Goal: Information Seeking & Learning: Understand process/instructions

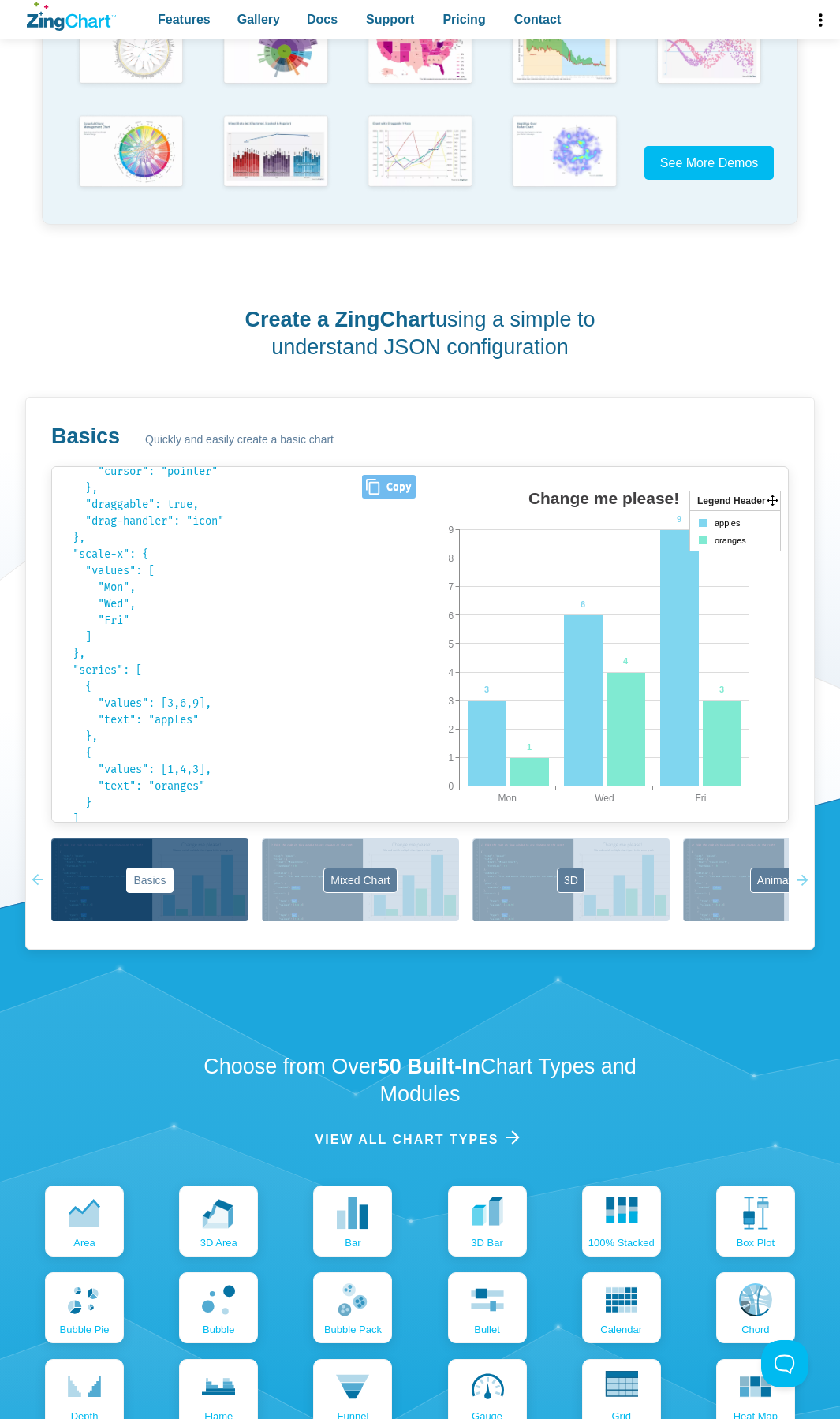
scroll to position [348, 0]
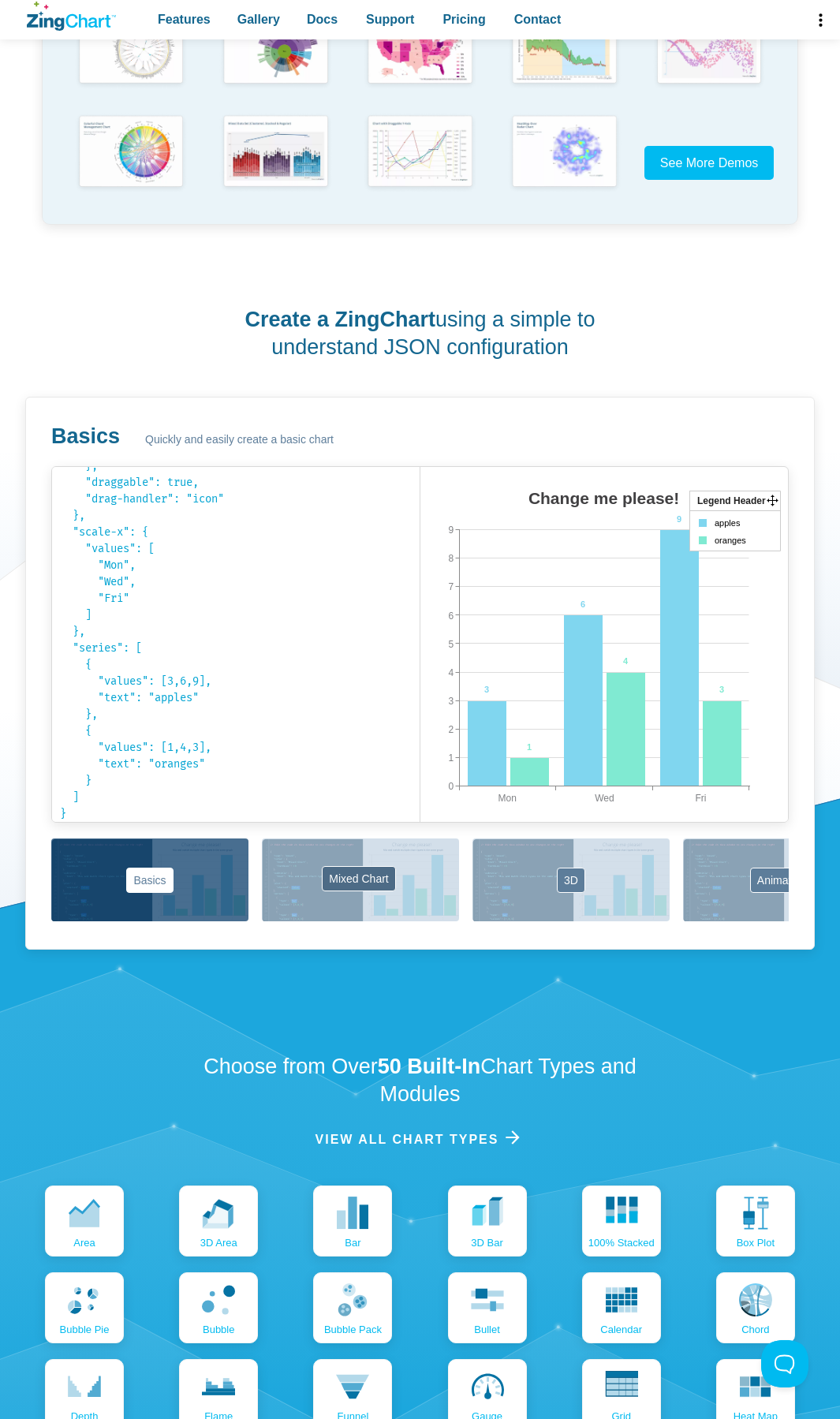
click at [393, 885] on button "Mixed Chart" at bounding box center [359, 880] width 197 height 83
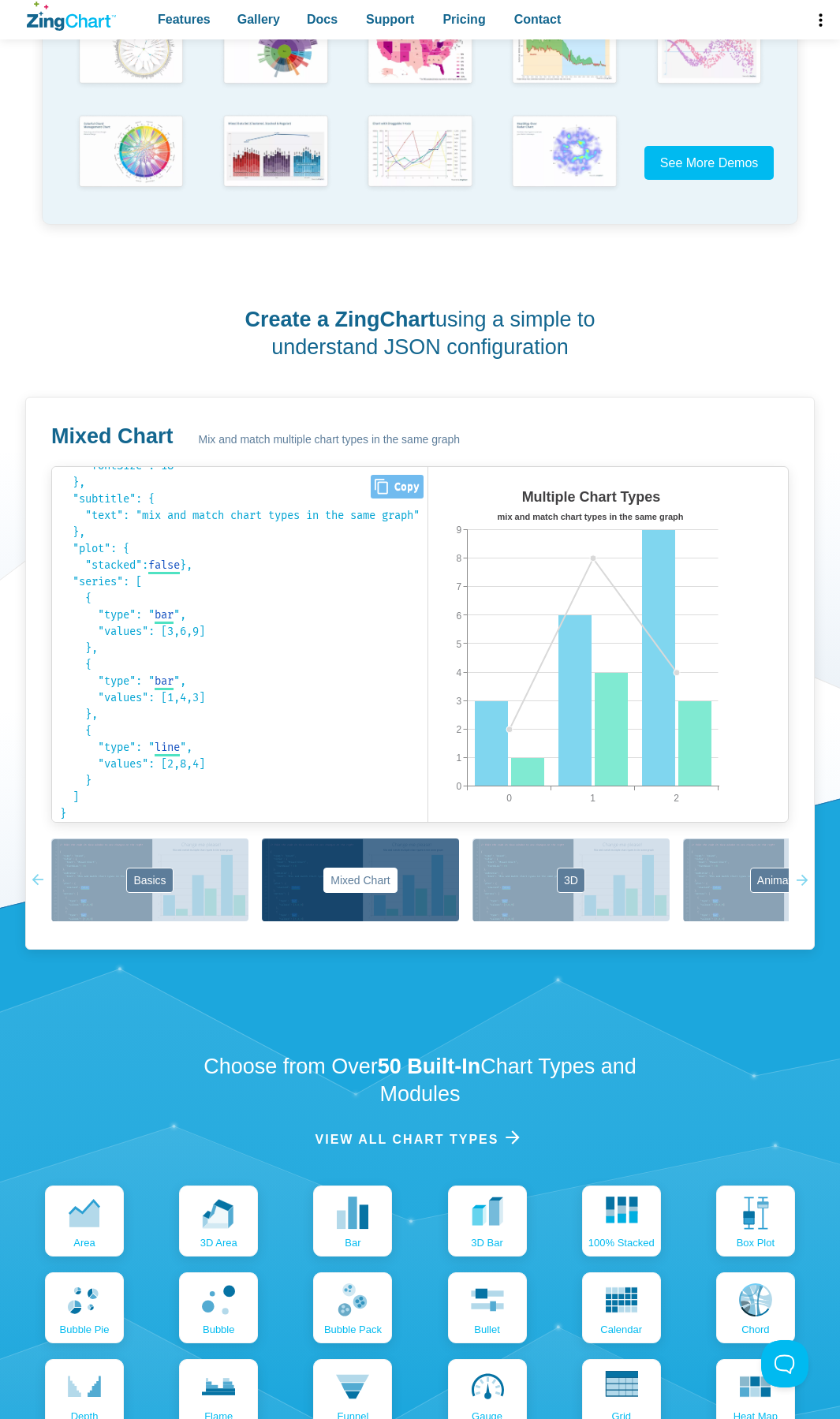
scroll to position [100, 0]
click at [539, 898] on button "3D" at bounding box center [570, 880] width 197 height 83
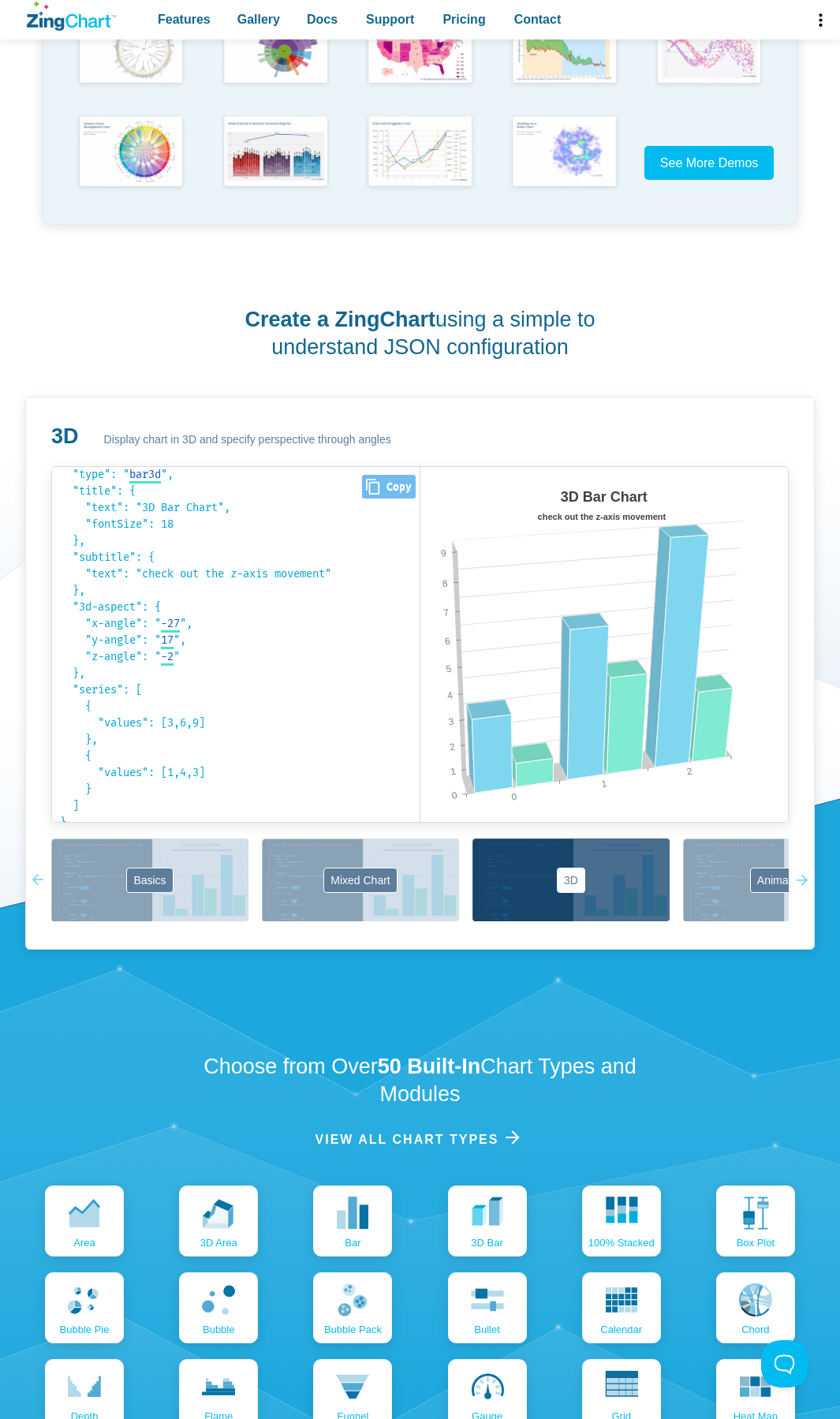
scroll to position [34, 0]
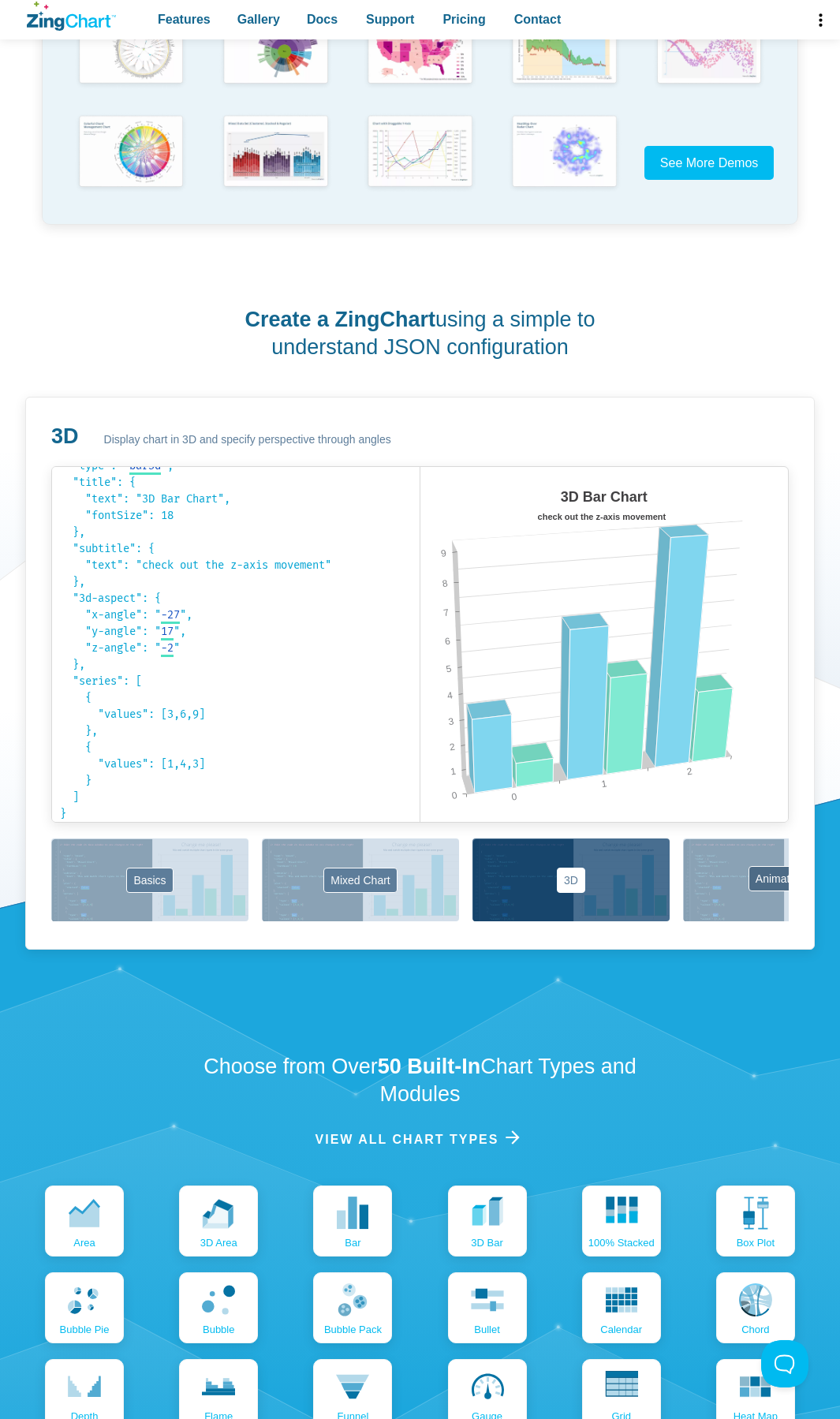
click at [707, 896] on button "Animation" at bounding box center [781, 880] width 197 height 83
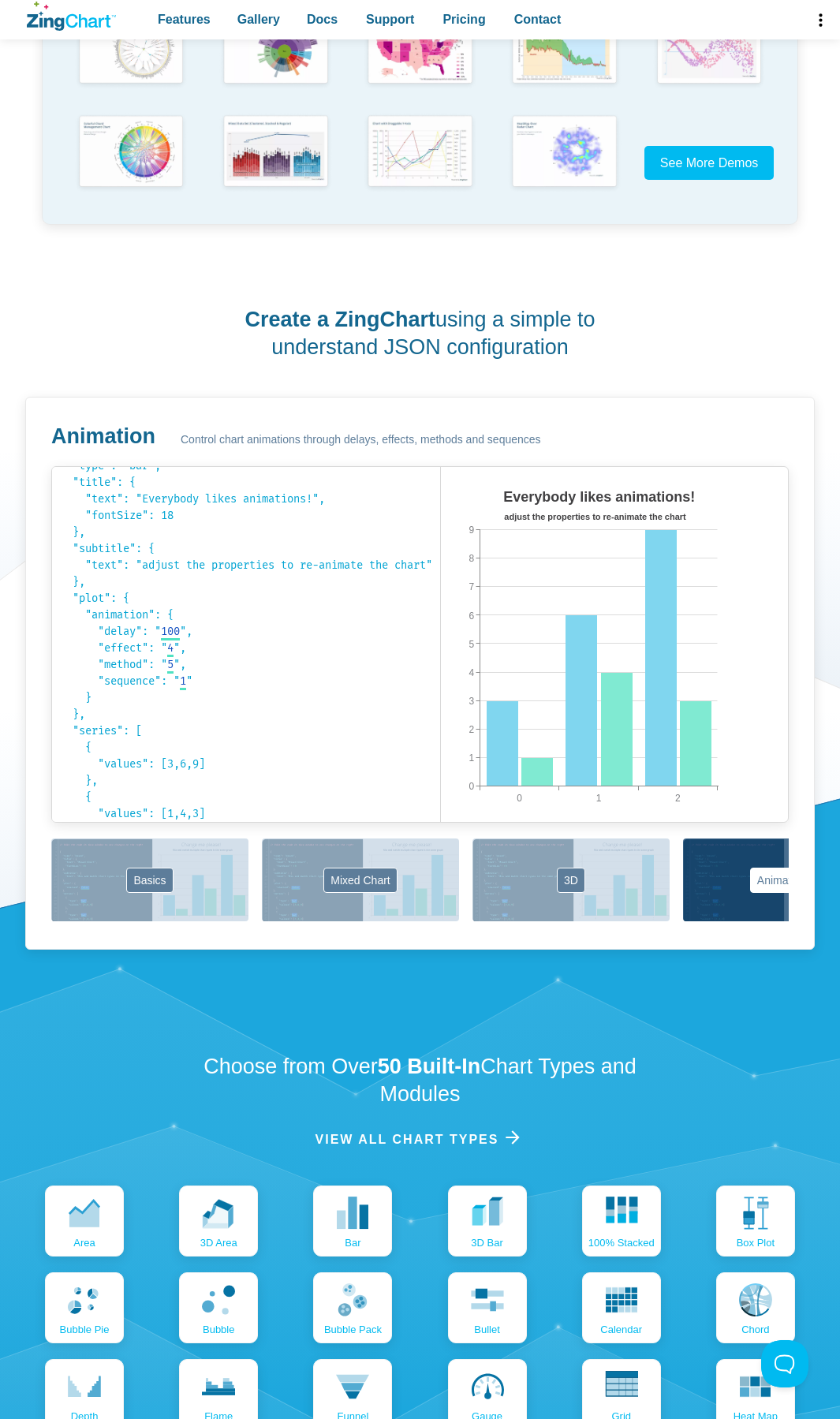
click at [803, 883] on icon "App Content" at bounding box center [798, 880] width 12 height 83
click at [800, 879] on icon "App Content" at bounding box center [797, 880] width 12 height 83
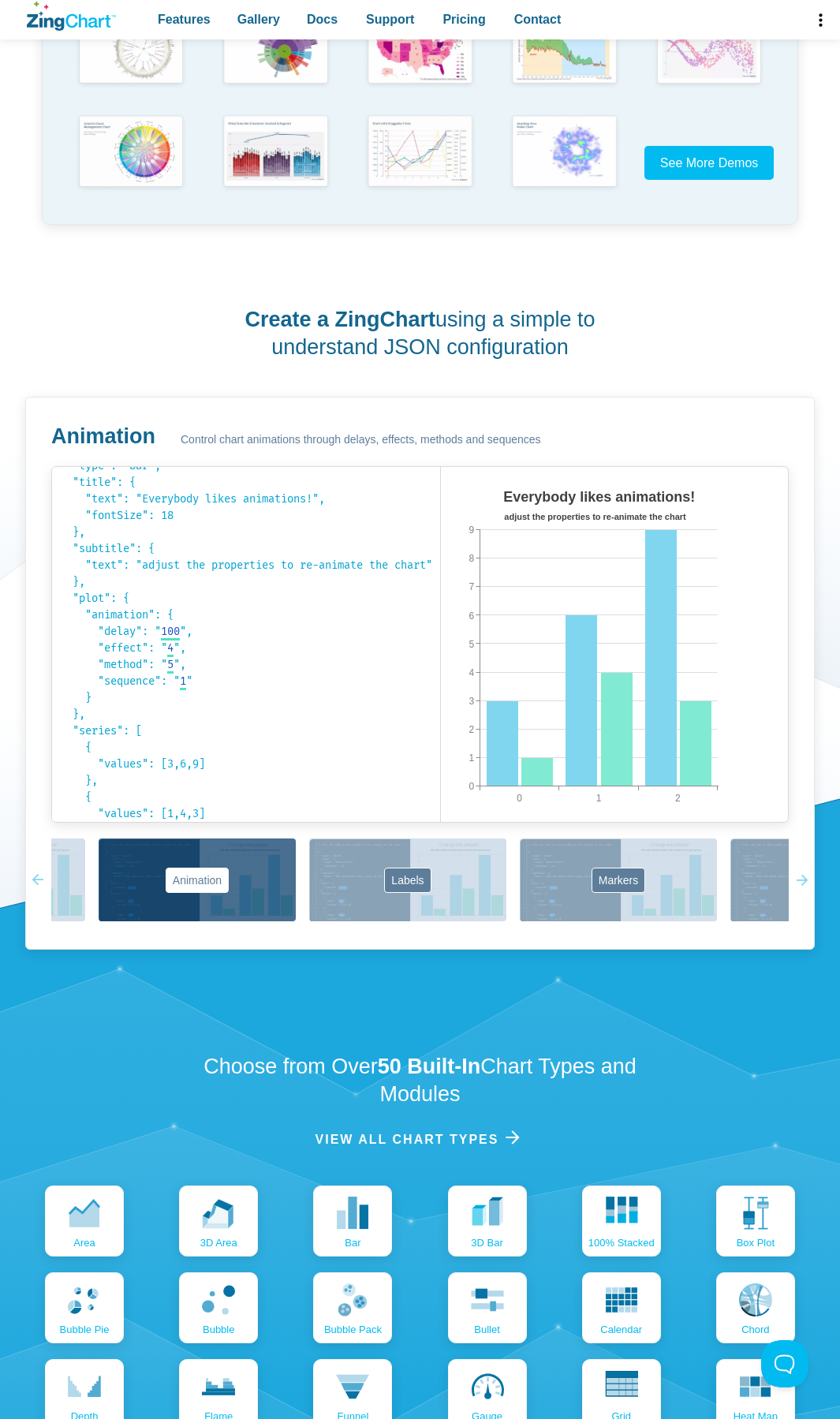
scroll to position [0, 603]
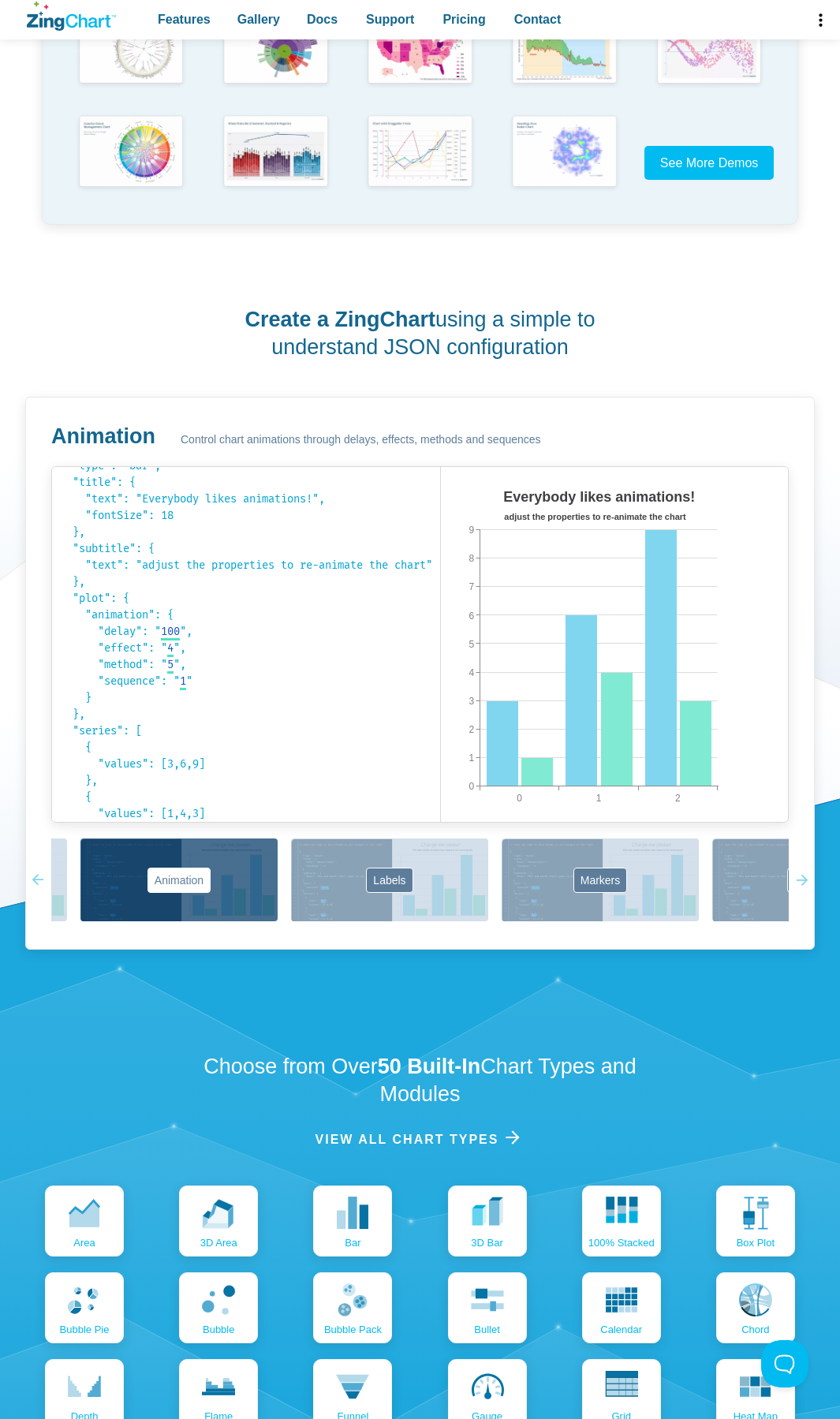
drag, startPoint x: 597, startPoint y: 906, endPoint x: 4, endPoint y: 921, distance: 593.2
click at [0, 887] on section "Create a ZingChart using a simple to understand JSON configuration Animation Co…" at bounding box center [420, 629] width 840 height 722
click at [189, 881] on div "Basics Mixed Chart 3D Animation Labels Markers Scales Zooming" at bounding box center [420, 881] width 737 height 85
click at [321, 882] on button "Labels" at bounding box center [389, 880] width 197 height 83
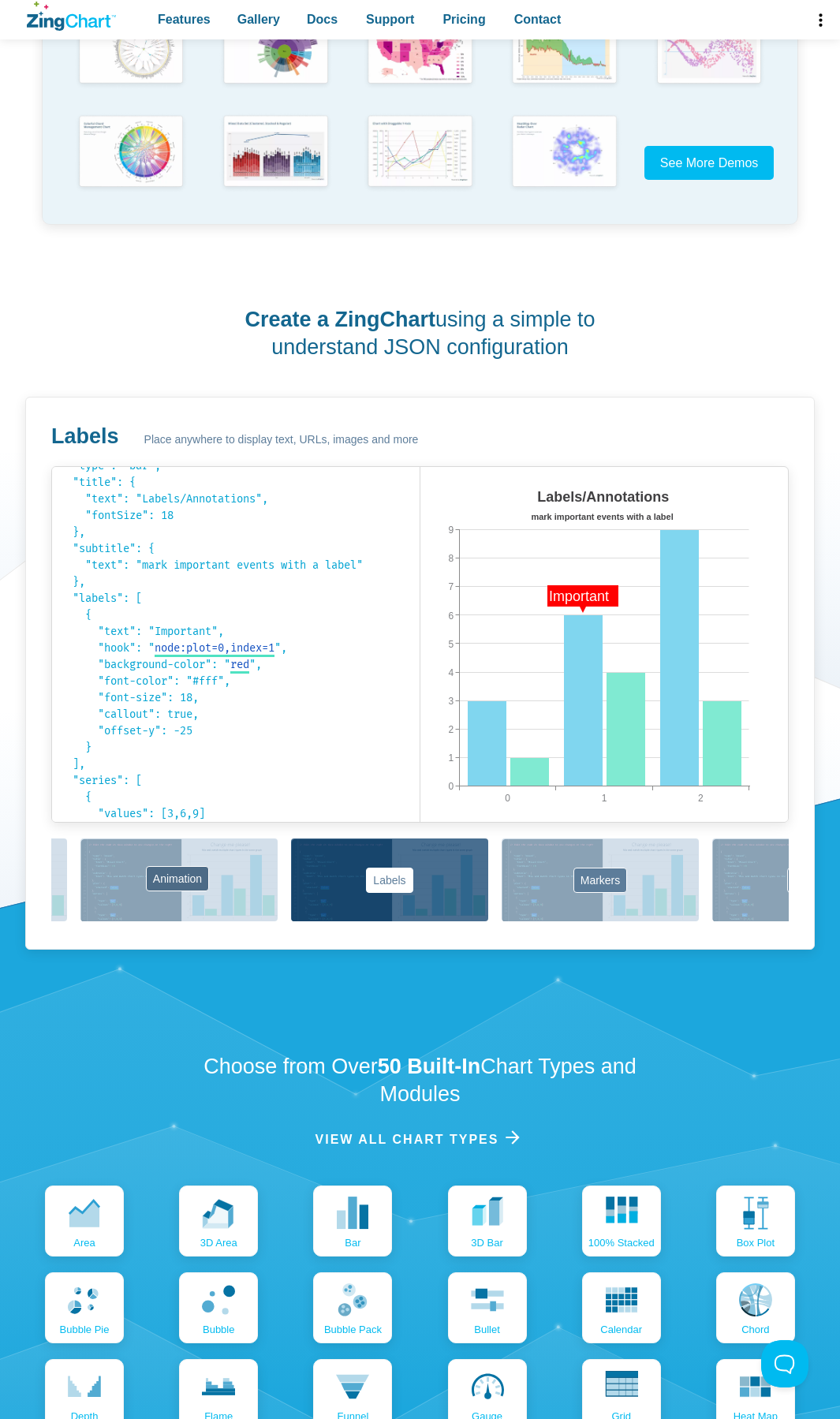
click at [197, 882] on button "Animation" at bounding box center [179, 880] width 197 height 83
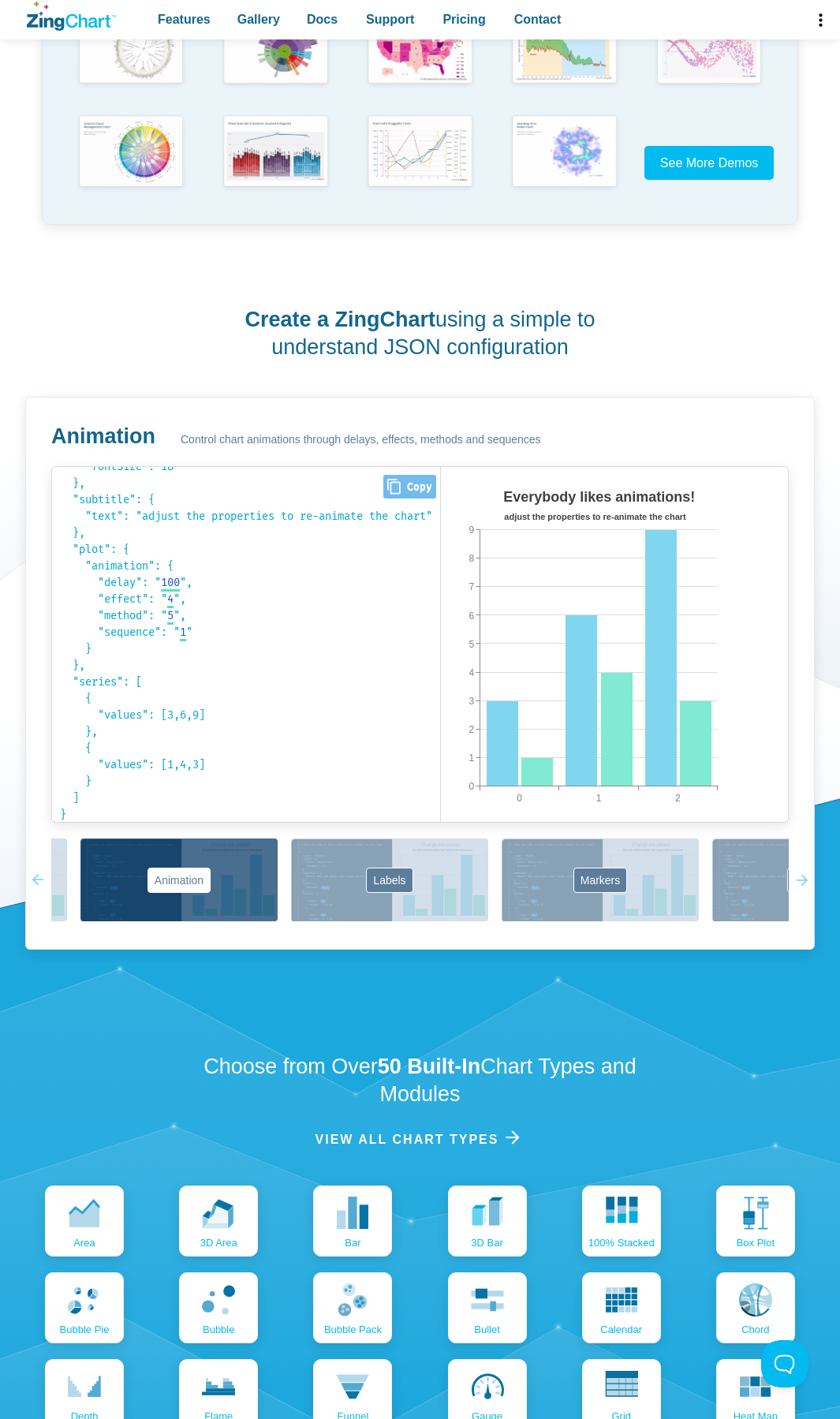
scroll to position [83, 0]
click at [442, 879] on button "Labels" at bounding box center [389, 880] width 197 height 83
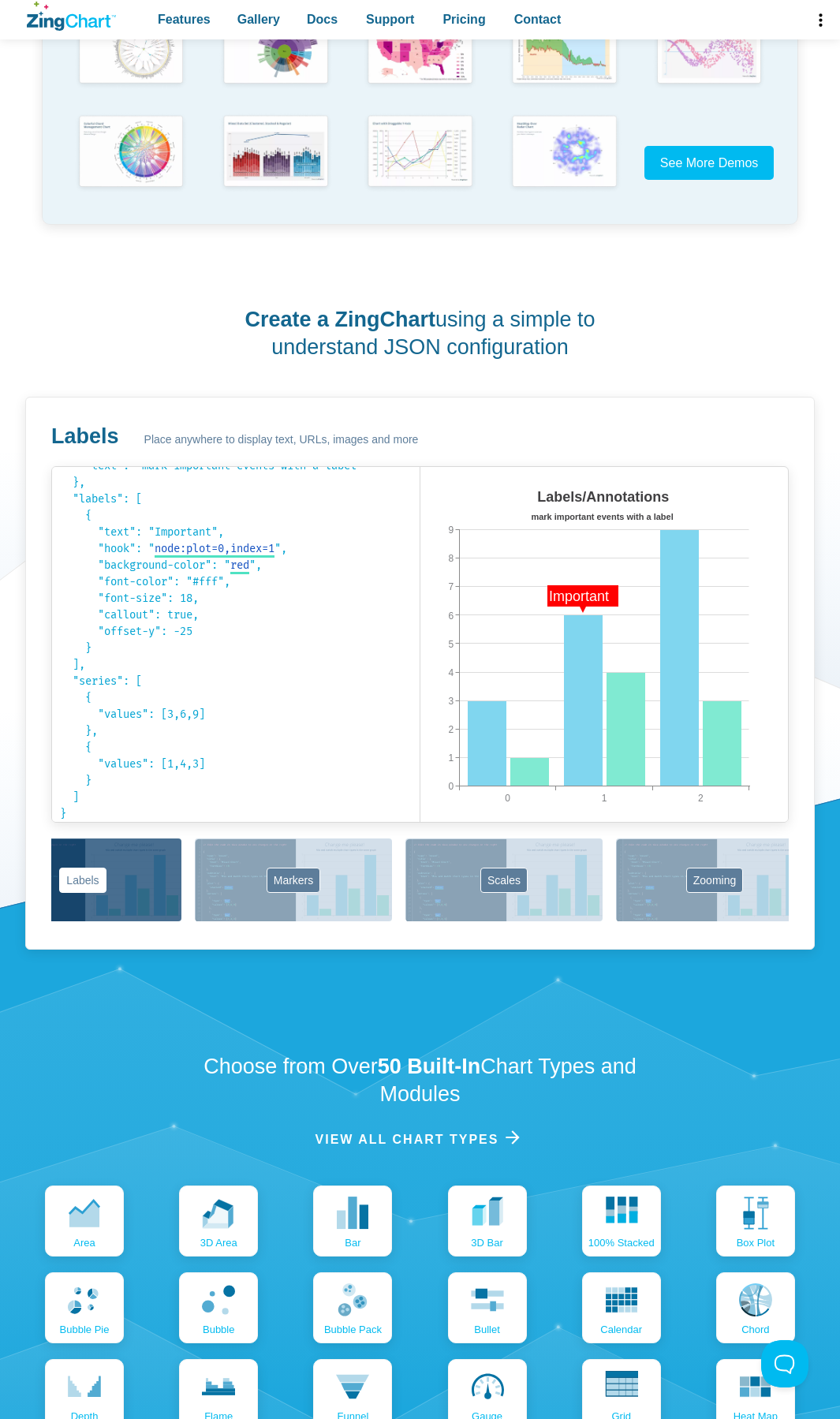
scroll to position [0, 934]
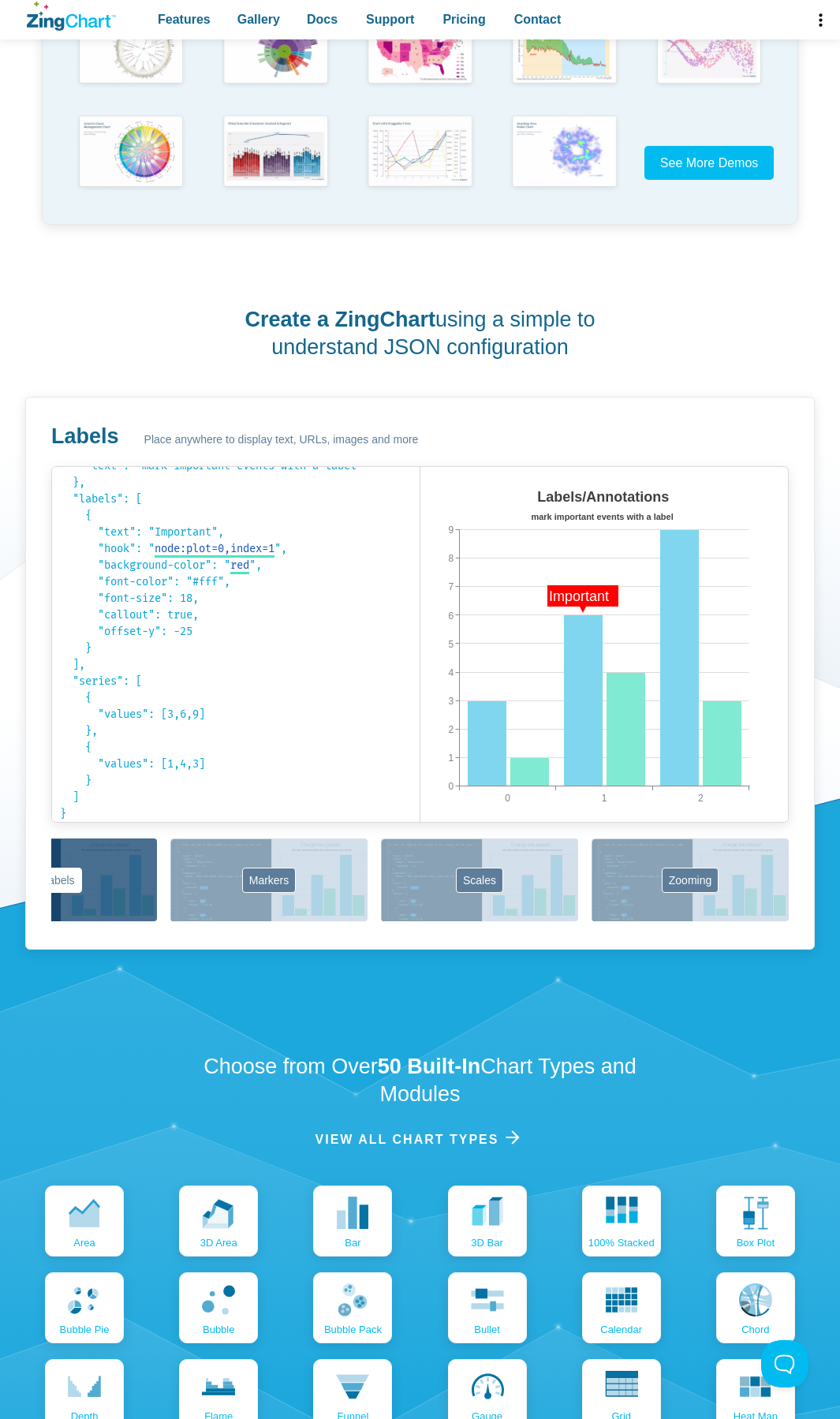
drag, startPoint x: 593, startPoint y: 888, endPoint x: 154, endPoint y: 887, distance: 439.0
click at [154, 887] on div "Basics Mixed Chart 3D Animation Labels Markers Scales Zooming" at bounding box center [420, 881] width 737 height 85
click at [229, 891] on button "Markers" at bounding box center [268, 880] width 197 height 83
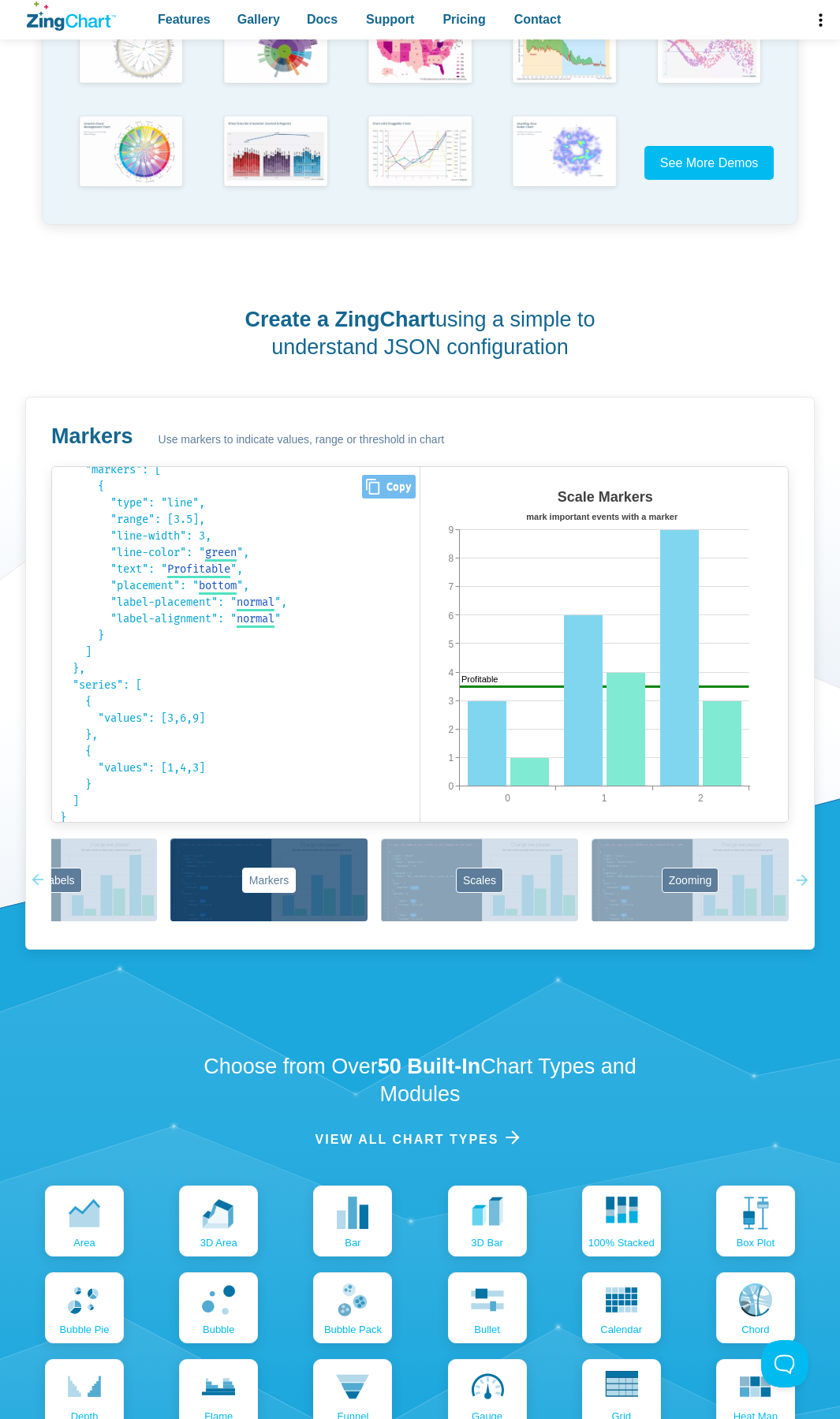
scroll to position [183, 0]
click at [446, 883] on button "Scales" at bounding box center [479, 880] width 197 height 83
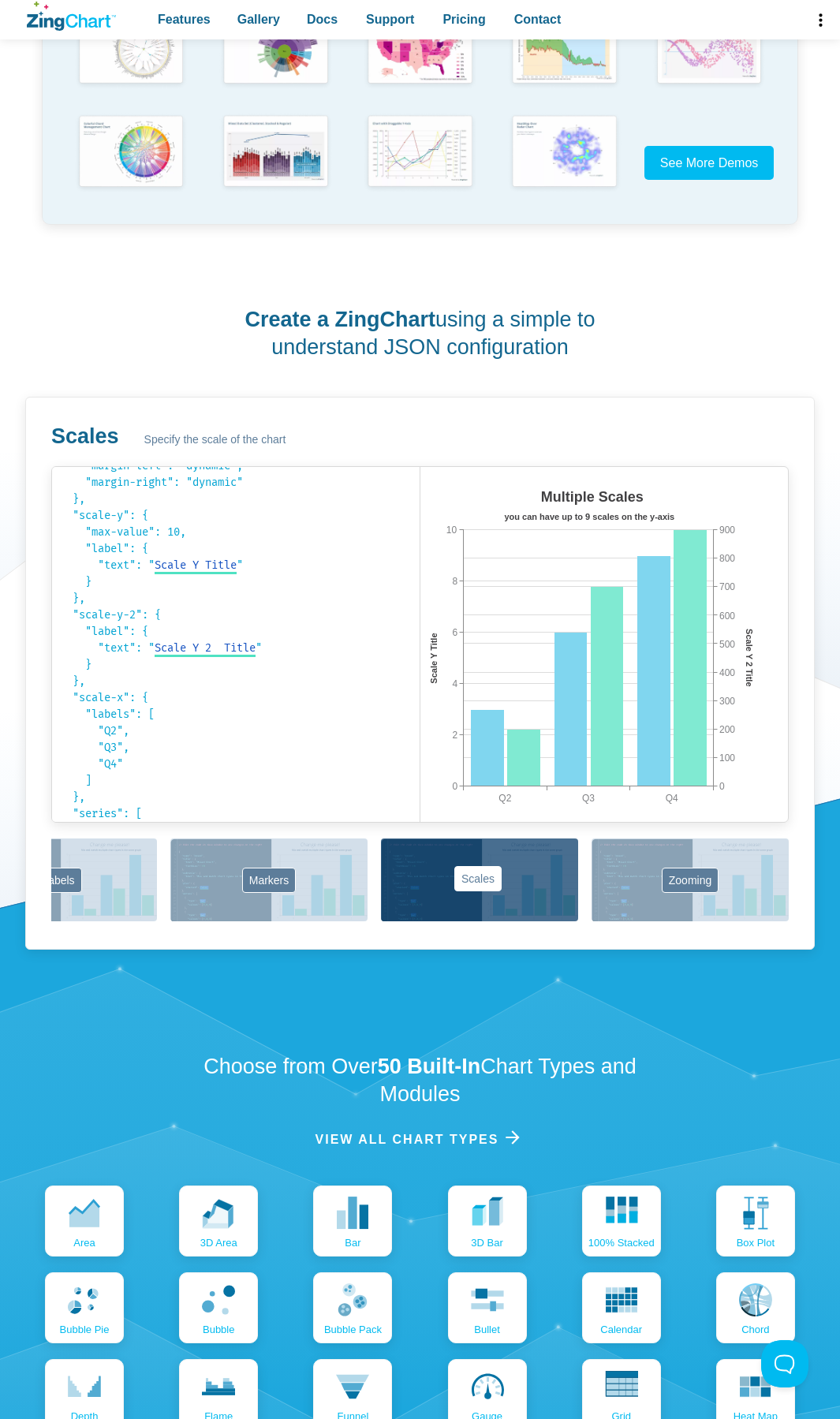
drag, startPoint x: 499, startPoint y: 882, endPoint x: 447, endPoint y: 880, distance: 52.0
click at [449, 882] on div "Basics Mixed Chart 3D Animation Labels Markers Scales Zooming" at bounding box center [420, 881] width 737 height 85
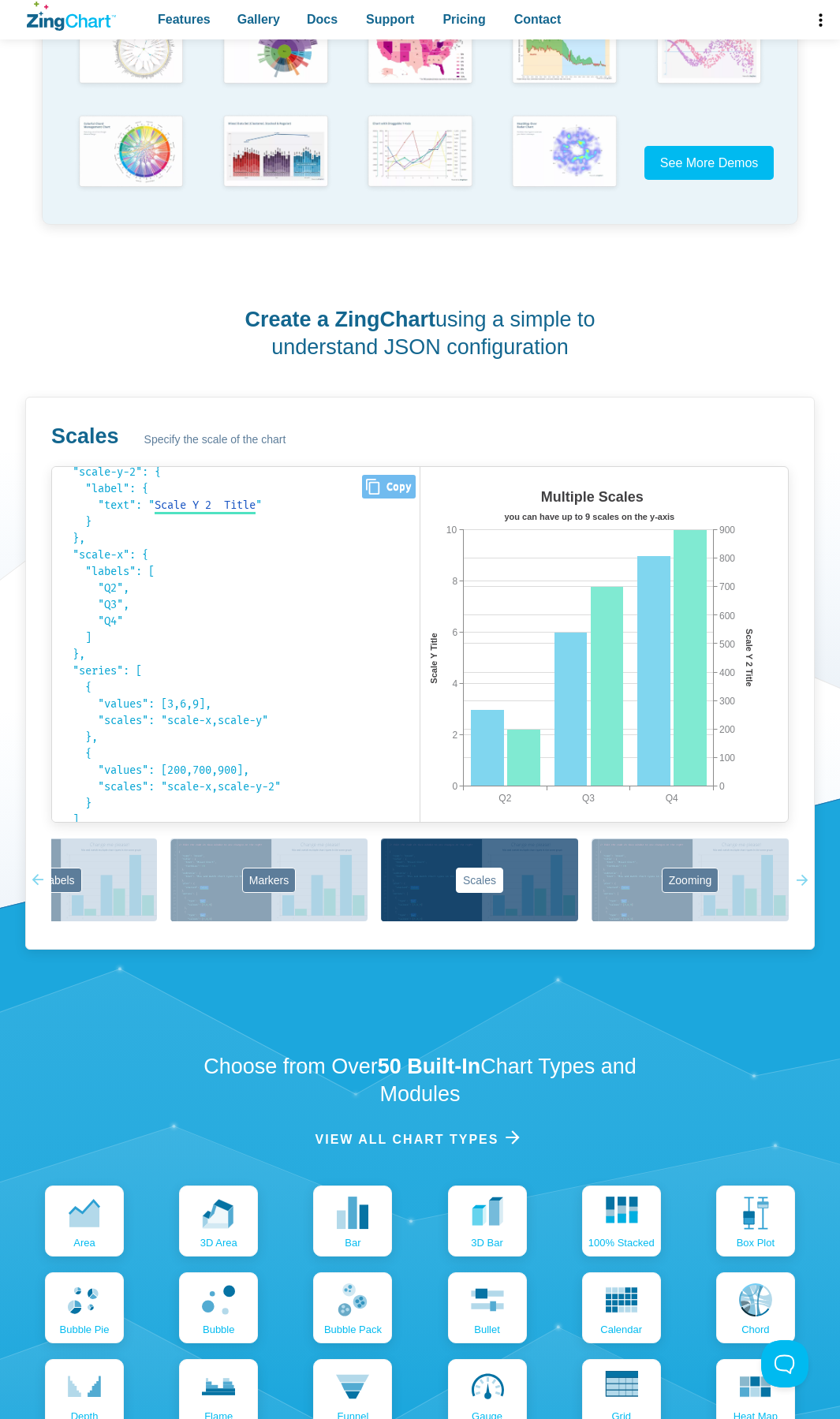
scroll to position [348, 0]
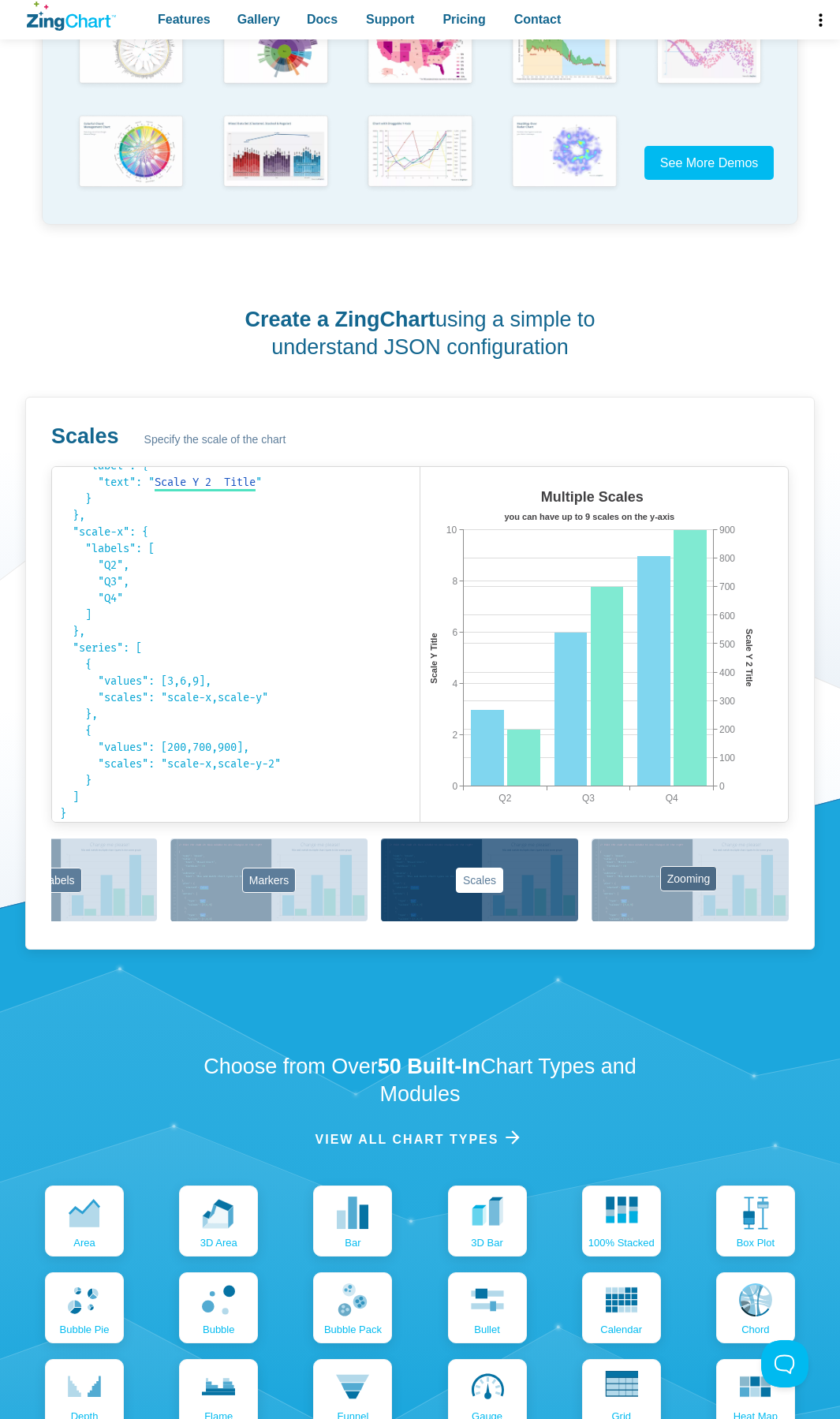
click at [621, 879] on button "Zooming" at bounding box center [690, 880] width 197 height 83
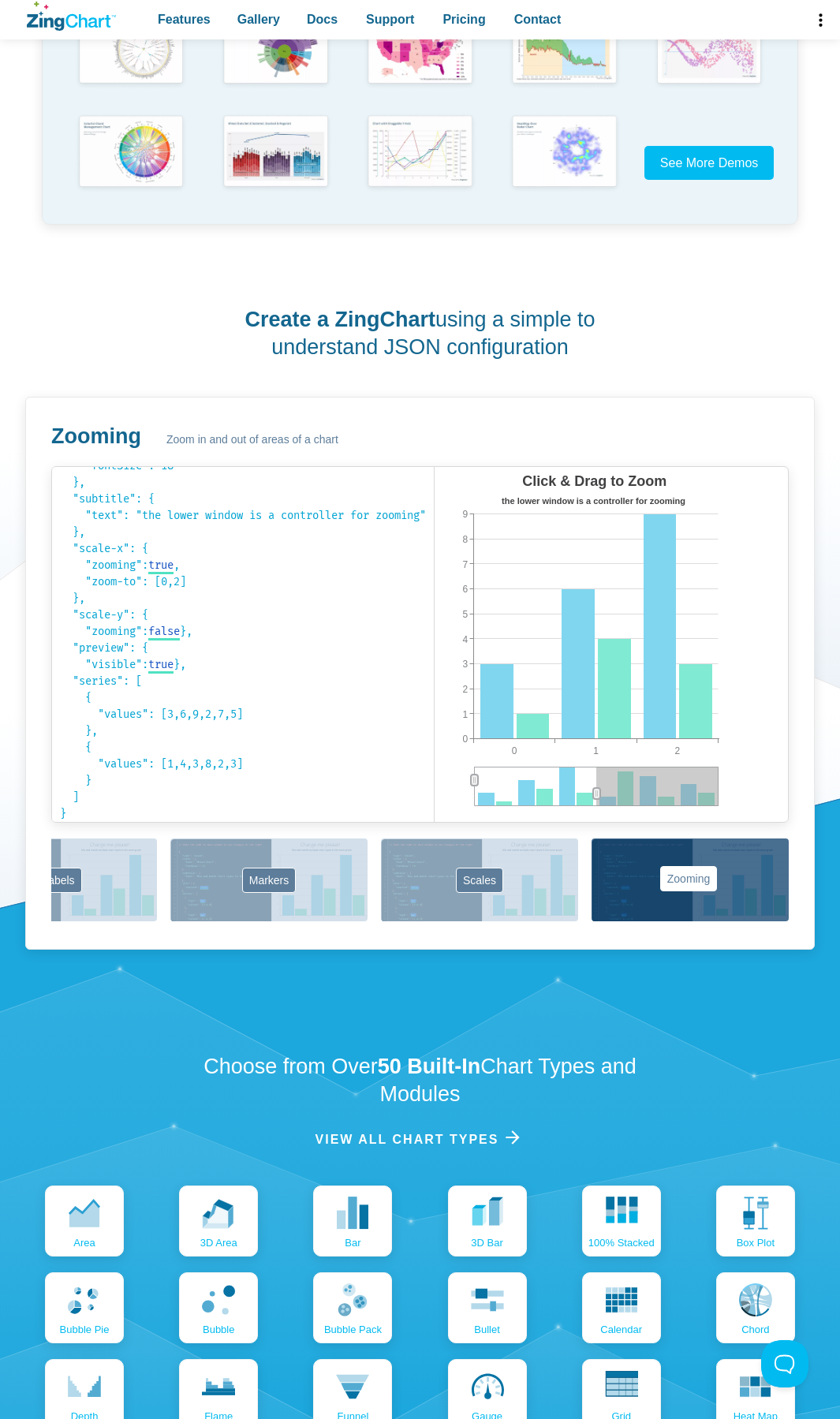
scroll to position [166, 0]
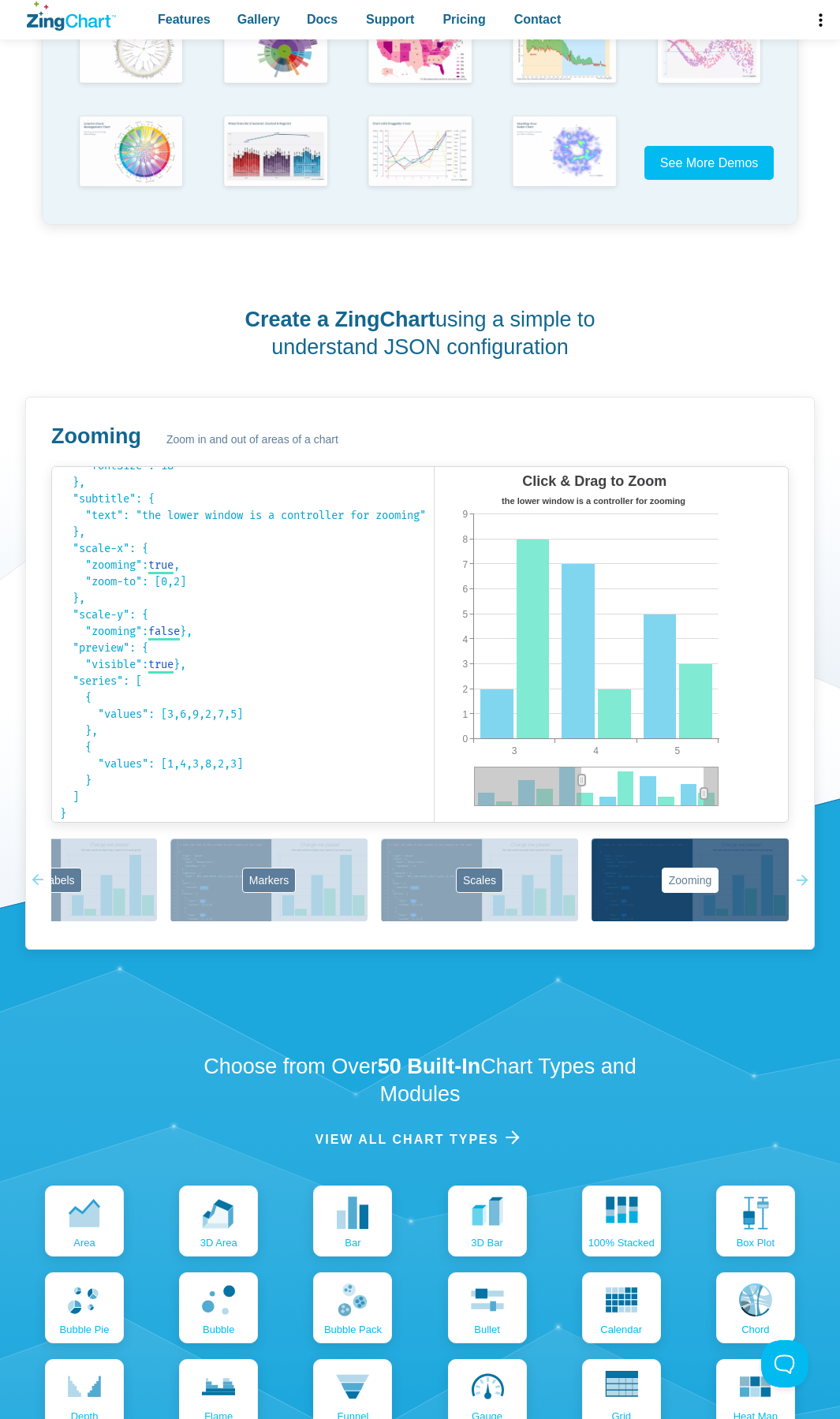
drag, startPoint x: 593, startPoint y: 789, endPoint x: 700, endPoint y: 789, distance: 107.0
click at [700, 789] on div "App Content" at bounding box center [642, 786] width 122 height 40
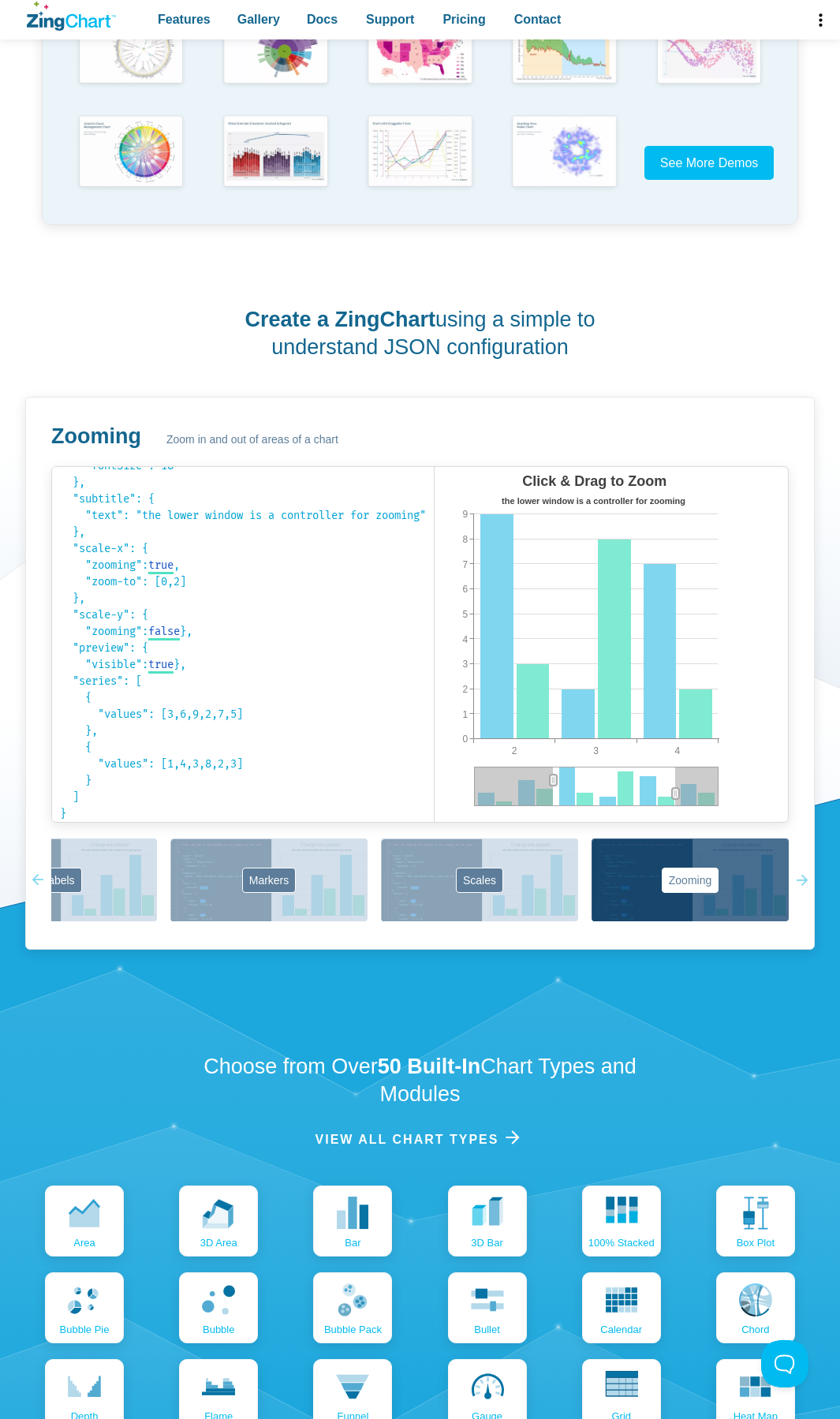
drag, startPoint x: 692, startPoint y: 789, endPoint x: 671, endPoint y: 790, distance: 21.0
click at [671, 790] on div "App Content" at bounding box center [614, 786] width 122 height 40
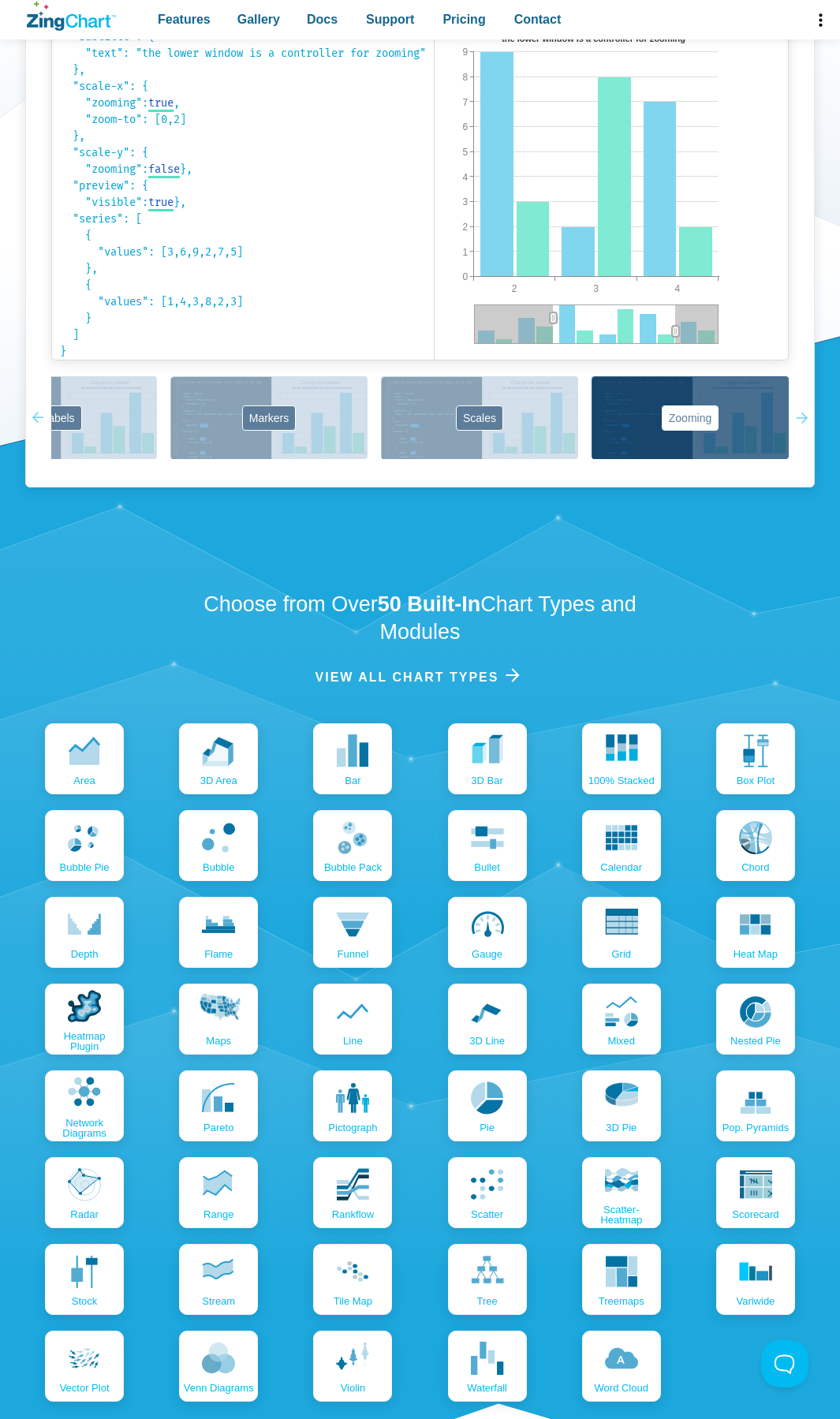
scroll to position [946, 0]
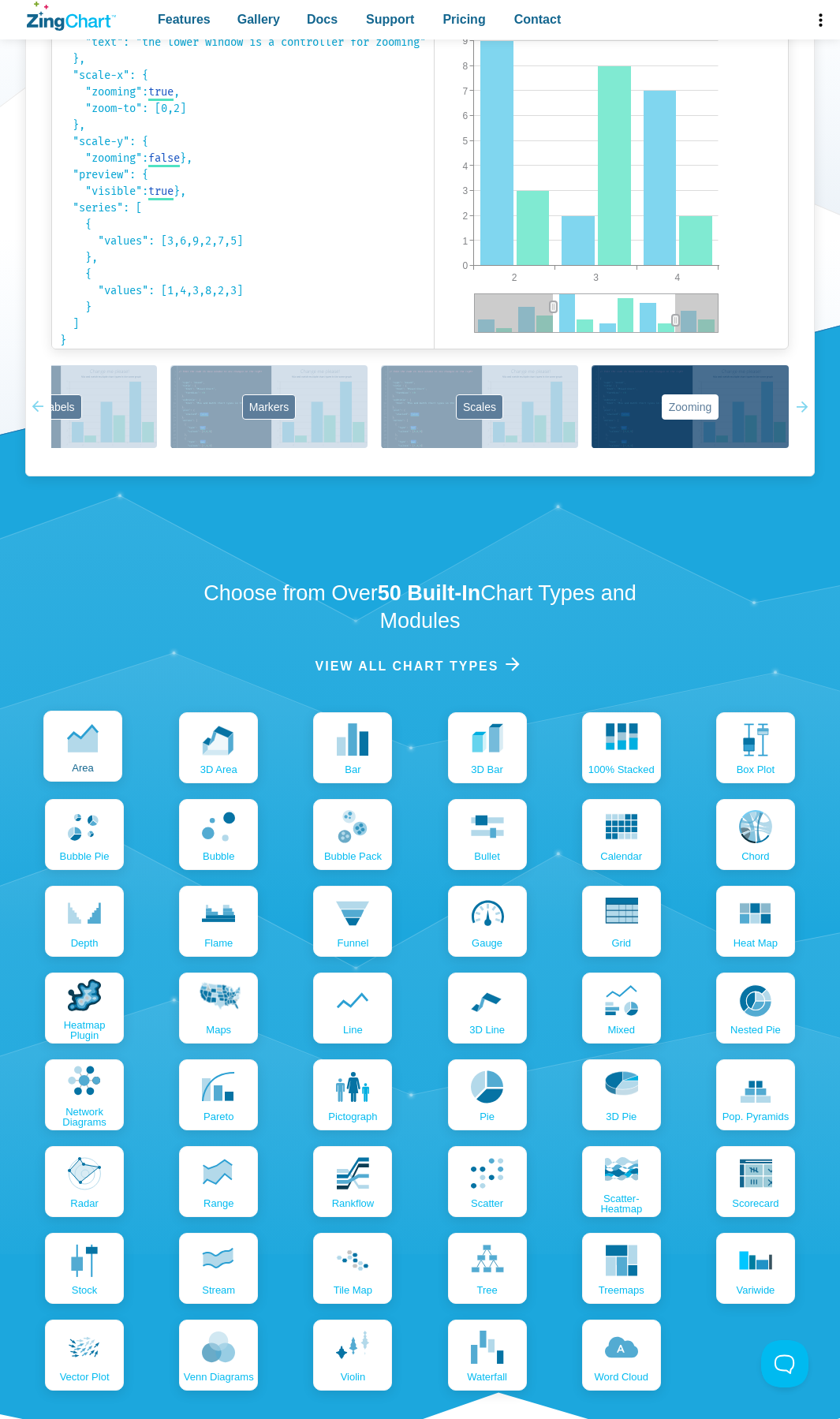
click at [83, 752] on use "App Content" at bounding box center [83, 740] width 30 height 27
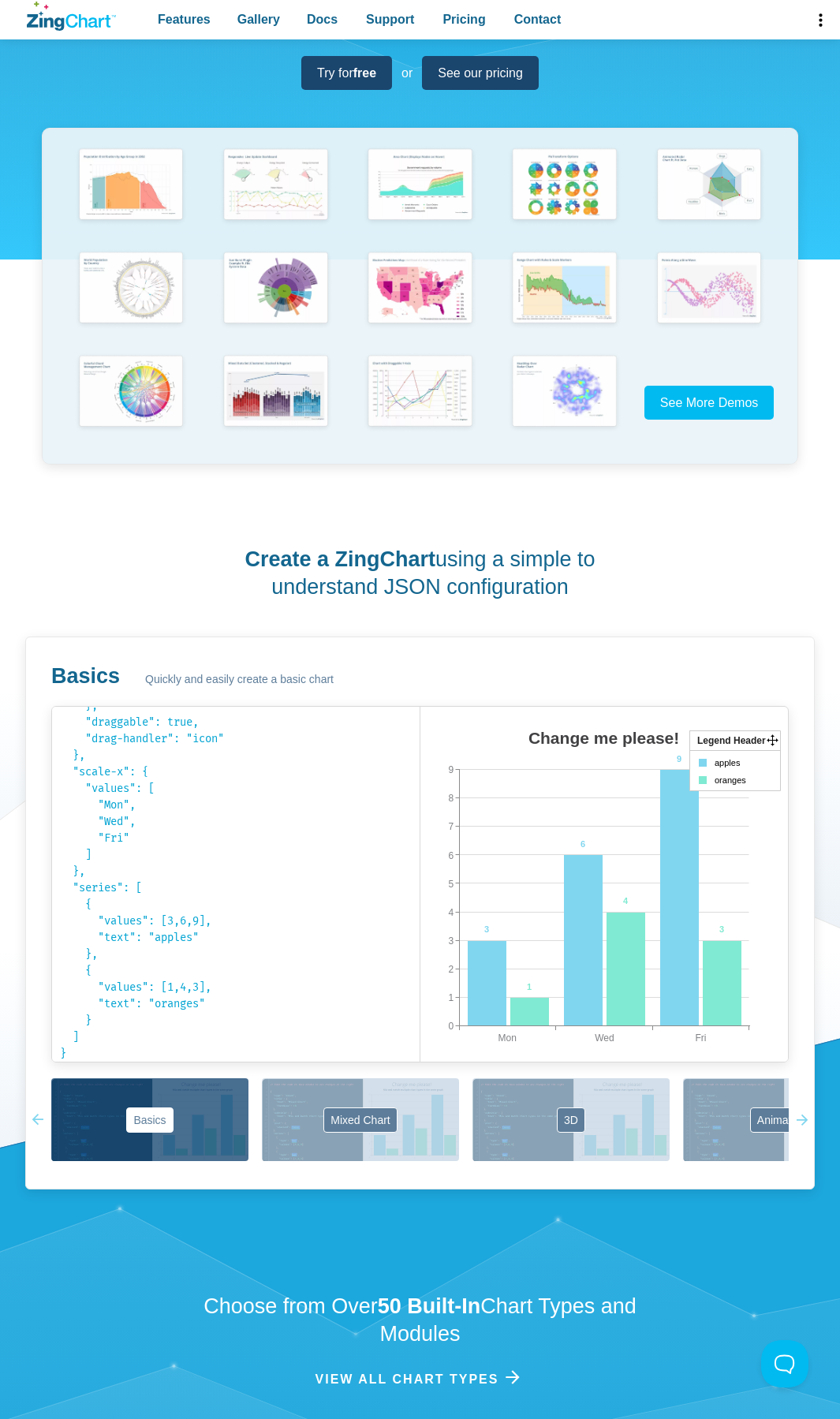
scroll to position [236, 0]
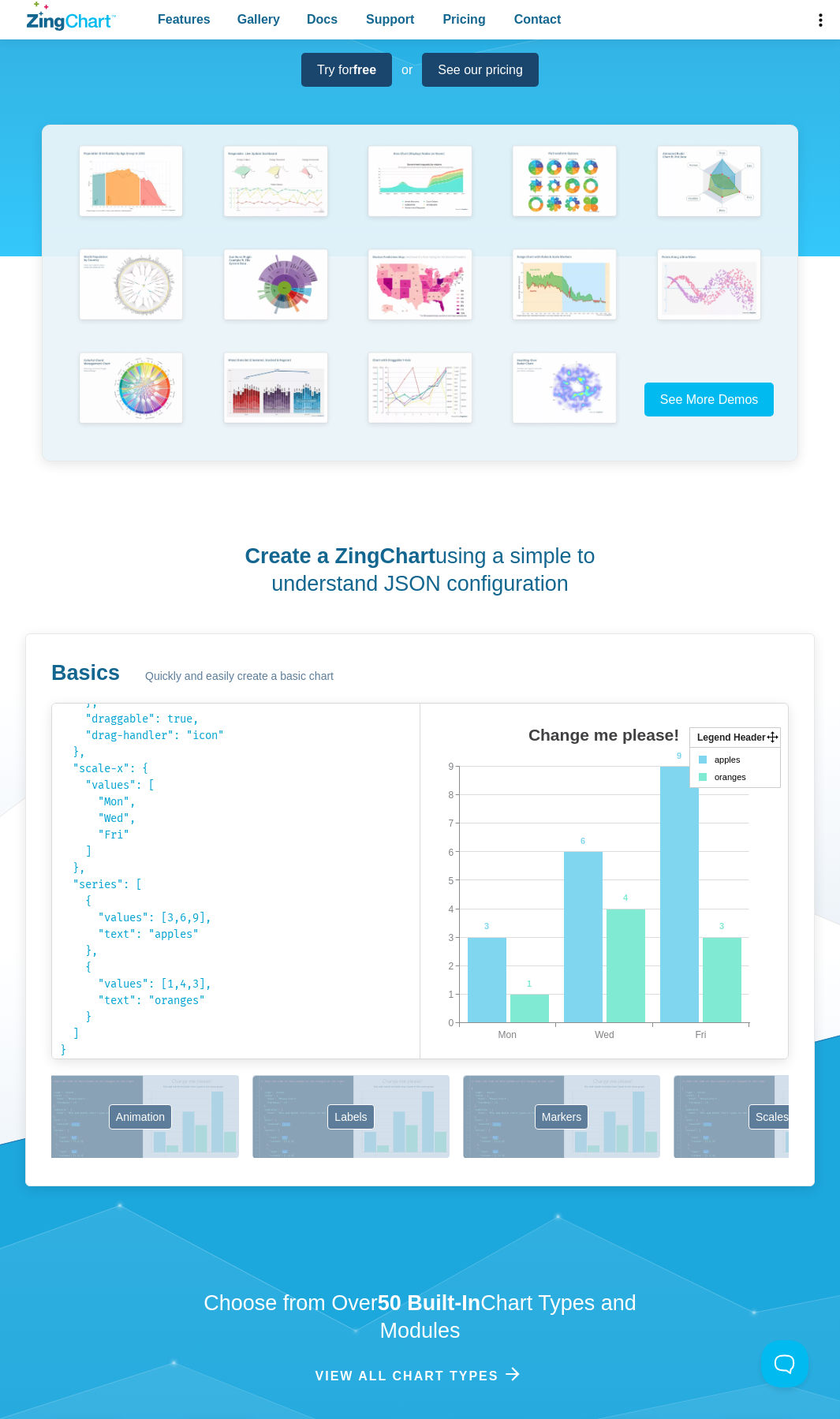
drag, startPoint x: 702, startPoint y: 1131, endPoint x: 59, endPoint y: 1135, distance: 643.0
click at [59, 1135] on div "Basics Mixed Chart 3D Animation Labels Markers Scales Zooming" at bounding box center [420, 1117] width 737 height 85
click at [548, 1135] on button "Markers" at bounding box center [559, 1116] width 197 height 83
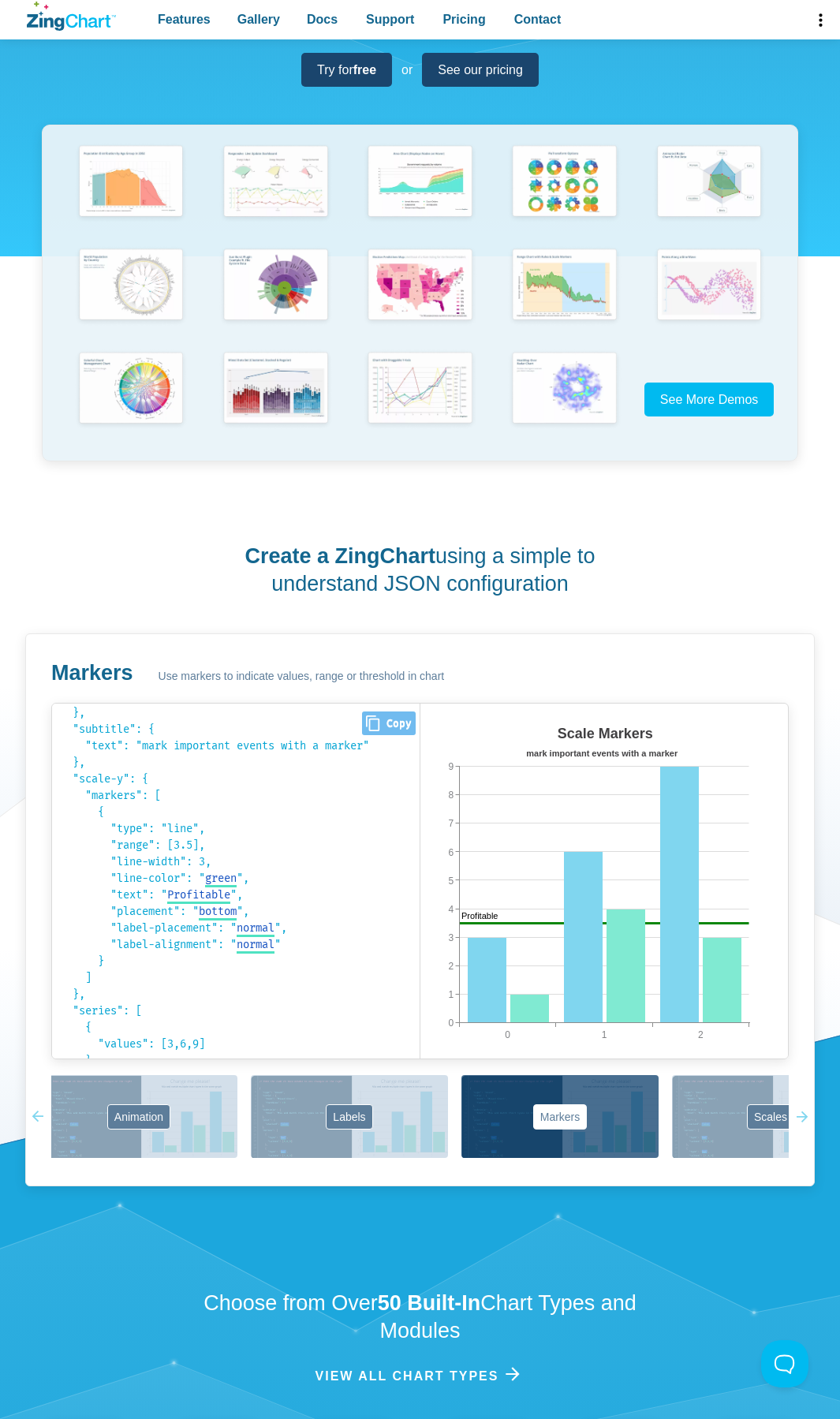
scroll to position [92, 0]
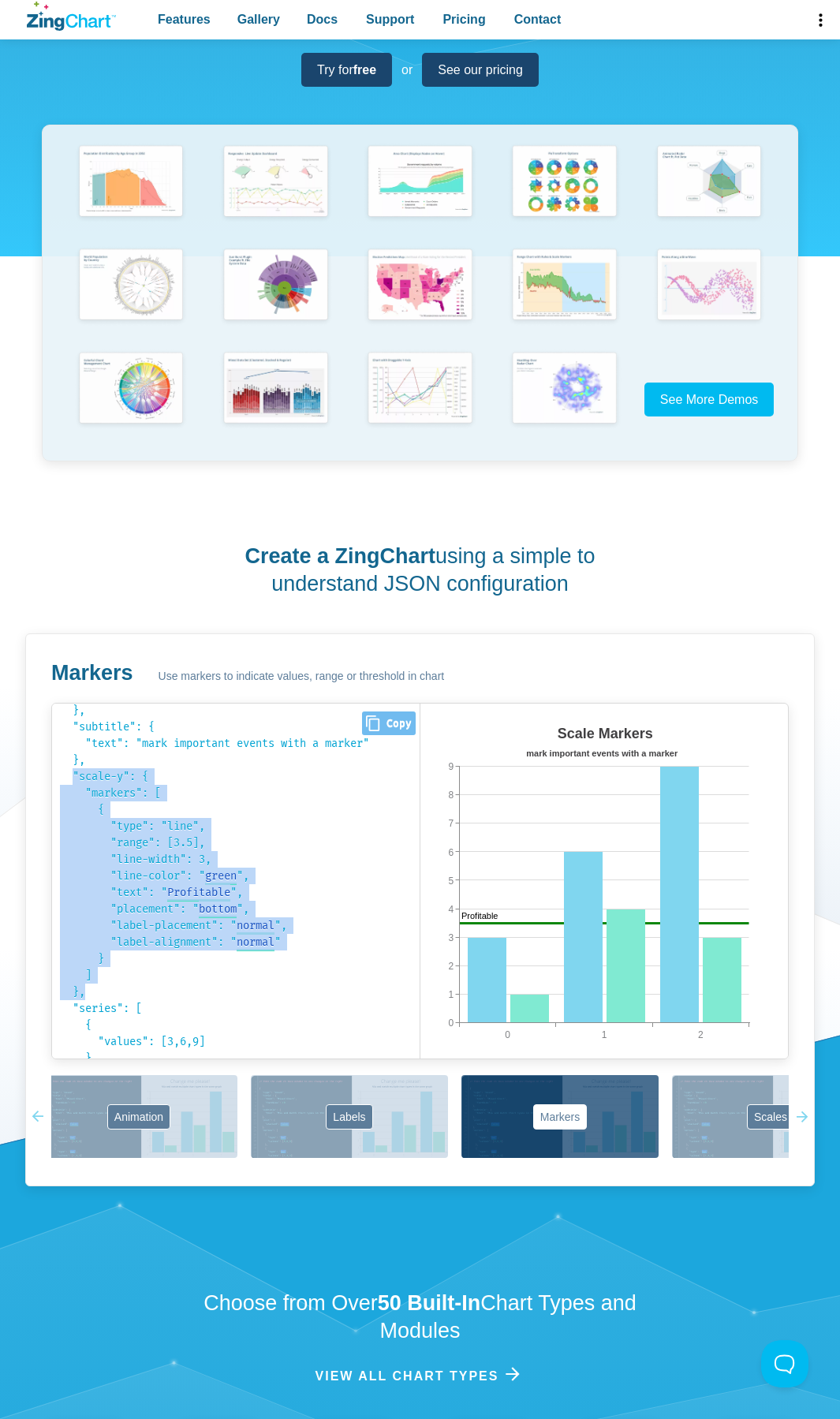
drag, startPoint x: 77, startPoint y: 783, endPoint x: 100, endPoint y: 986, distance: 204.3
click at [92, 992] on pre "{ "type": "bar", "title": { "text": "Scale Markers", "fontSize": 18 }, "subtitl…" at bounding box center [236, 881] width 367 height 355
copy code ""scale-y": { "markers": [ { "type": "line", "range": [3.5], "line-width": 3, "l…"
click at [193, 892] on span "Profitable" at bounding box center [198, 893] width 63 height 14
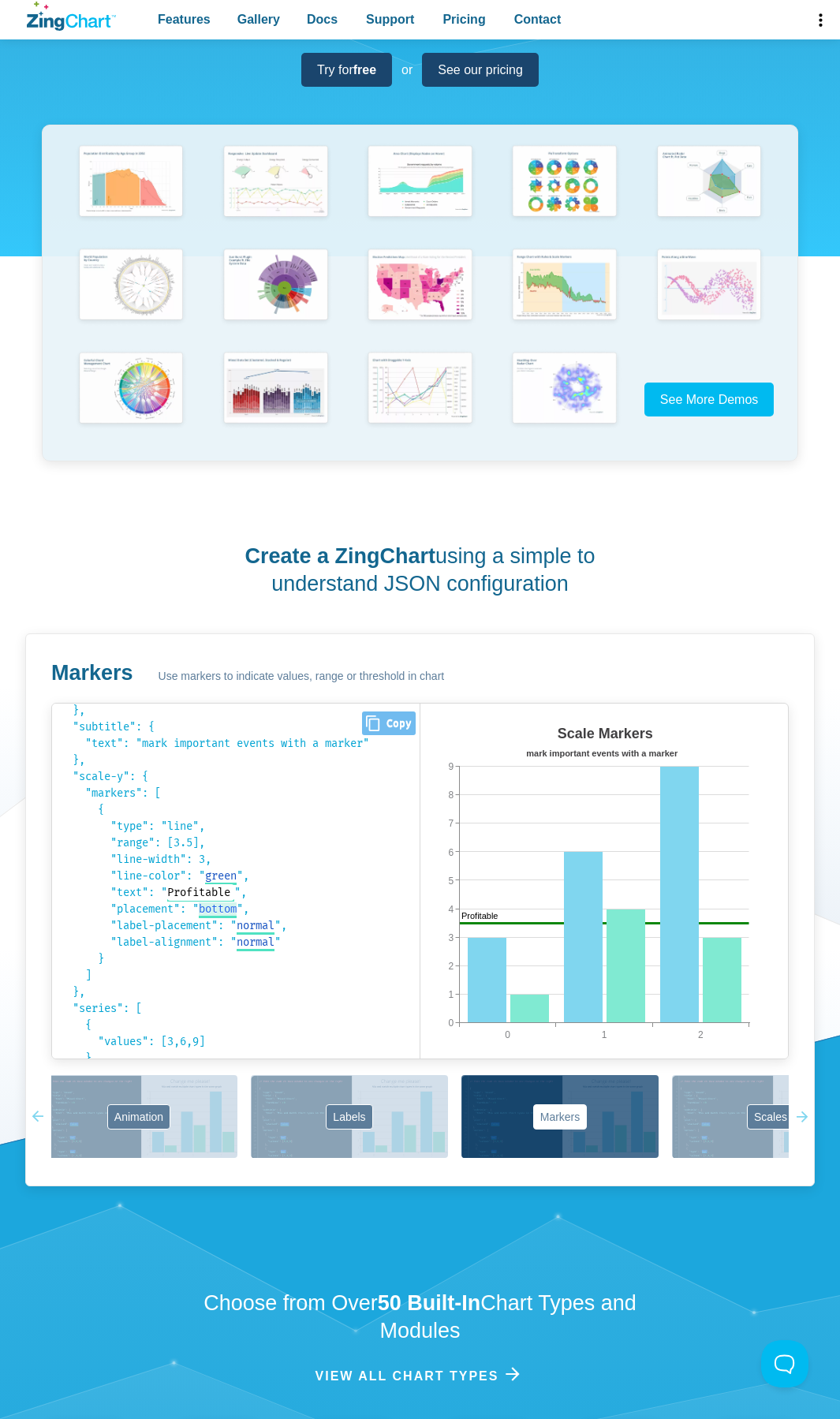
click at [225, 909] on span "bottom" at bounding box center [218, 909] width 38 height 14
click at [252, 909] on select "bottom top" at bounding box center [225, 908] width 53 height 16
click at [205, 900] on select "bottom top" at bounding box center [225, 908] width 53 height 16
click at [252, 908] on select "bottom top" at bounding box center [225, 908] width 53 height 16
select select "bottom"
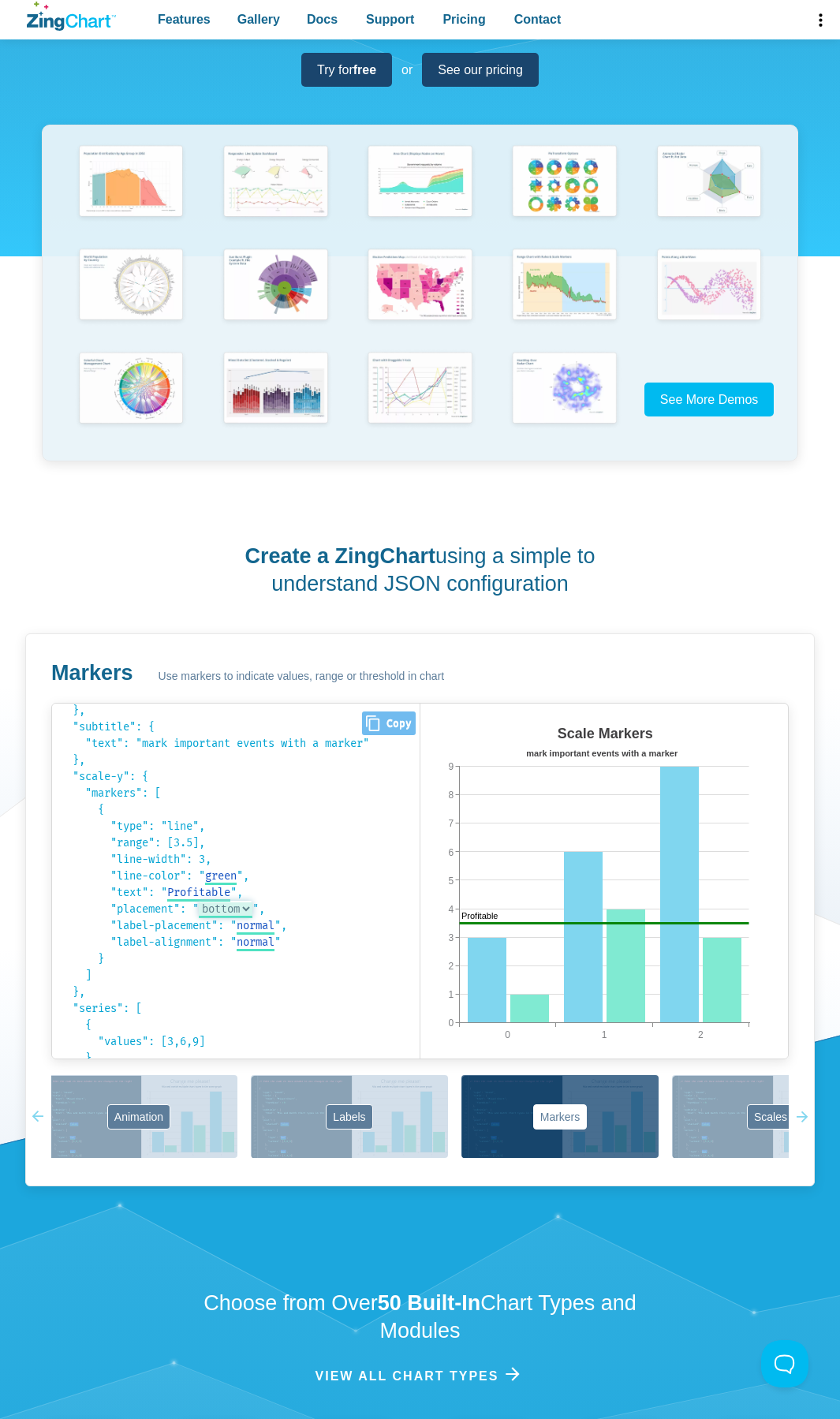
click at [205, 900] on select "bottom top" at bounding box center [225, 908] width 53 height 16
click at [264, 924] on span "normal" at bounding box center [255, 925] width 38 height 14
click at [303, 926] on select "normal opposite" at bounding box center [269, 924] width 66 height 16
click at [245, 917] on select "normal opposite" at bounding box center [269, 924] width 66 height 16
click at [303, 926] on select "normal opposite" at bounding box center [269, 924] width 66 height 16
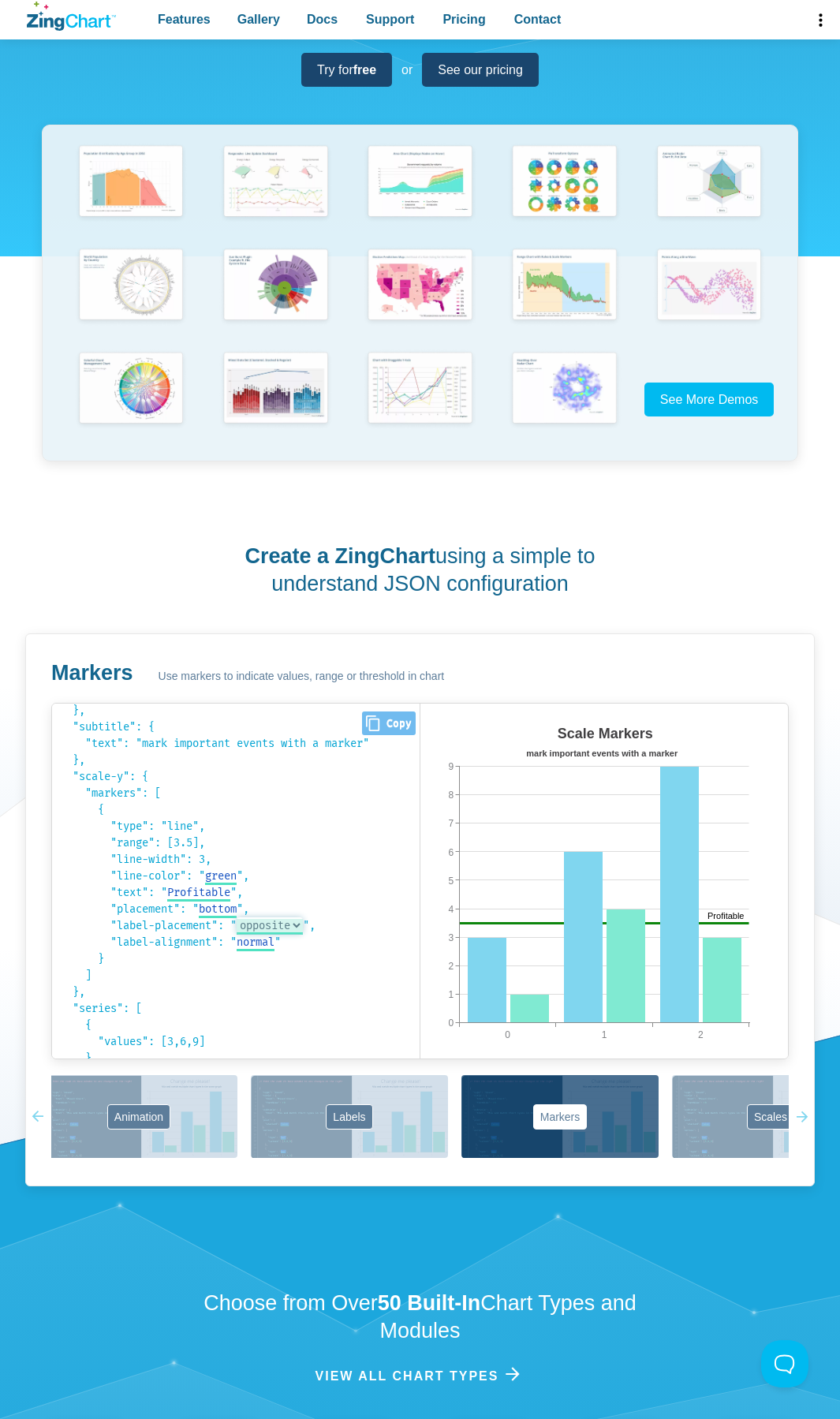
select select "normal"
click at [245, 917] on select "normal opposite" at bounding box center [269, 924] width 66 height 16
click at [274, 945] on span "normal" at bounding box center [255, 943] width 38 height 14
click at [303, 945] on select "normal opposite" at bounding box center [269, 942] width 66 height 16
click at [245, 934] on select "normal opposite" at bounding box center [269, 942] width 66 height 16
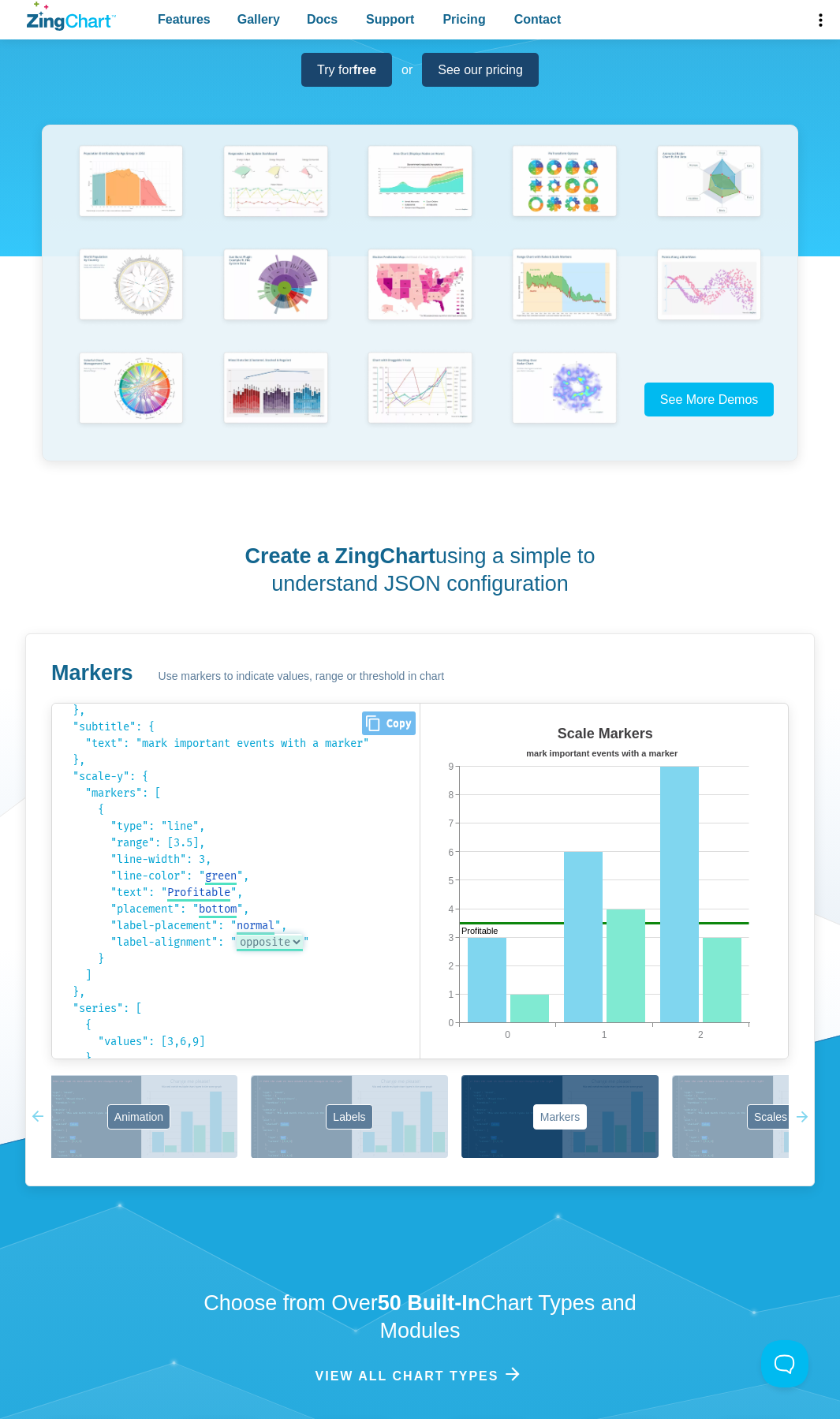
click at [303, 944] on select "normal opposite" at bounding box center [269, 942] width 66 height 16
select select "normal"
click at [245, 934] on select "normal opposite" at bounding box center [269, 942] width 66 height 16
click at [277, 974] on pre "{ "type": "bar", "title": { "text": "Scale Markers", "fontSize": 18 }, "subtitl…" at bounding box center [236, 881] width 367 height 355
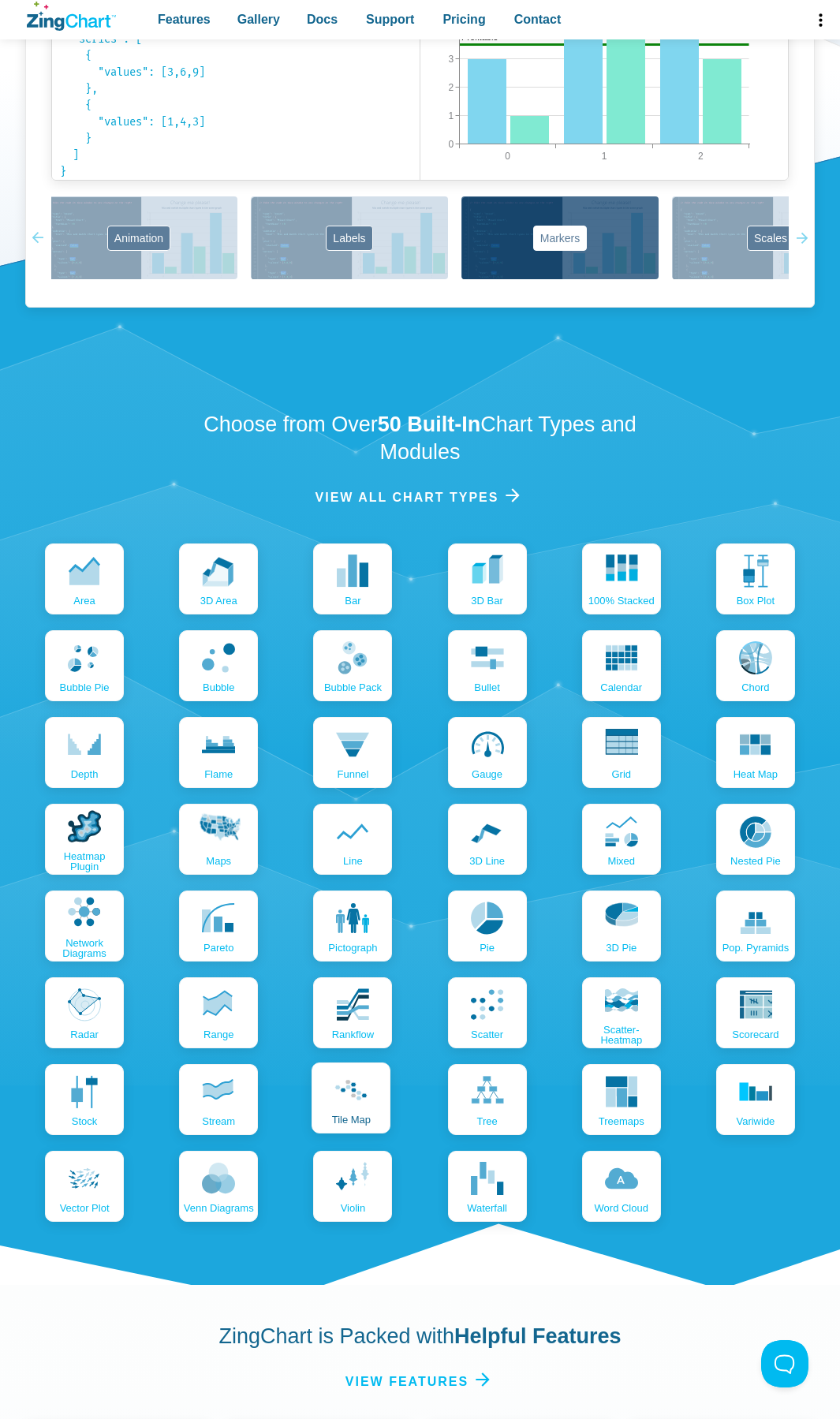
scroll to position [1262, 0]
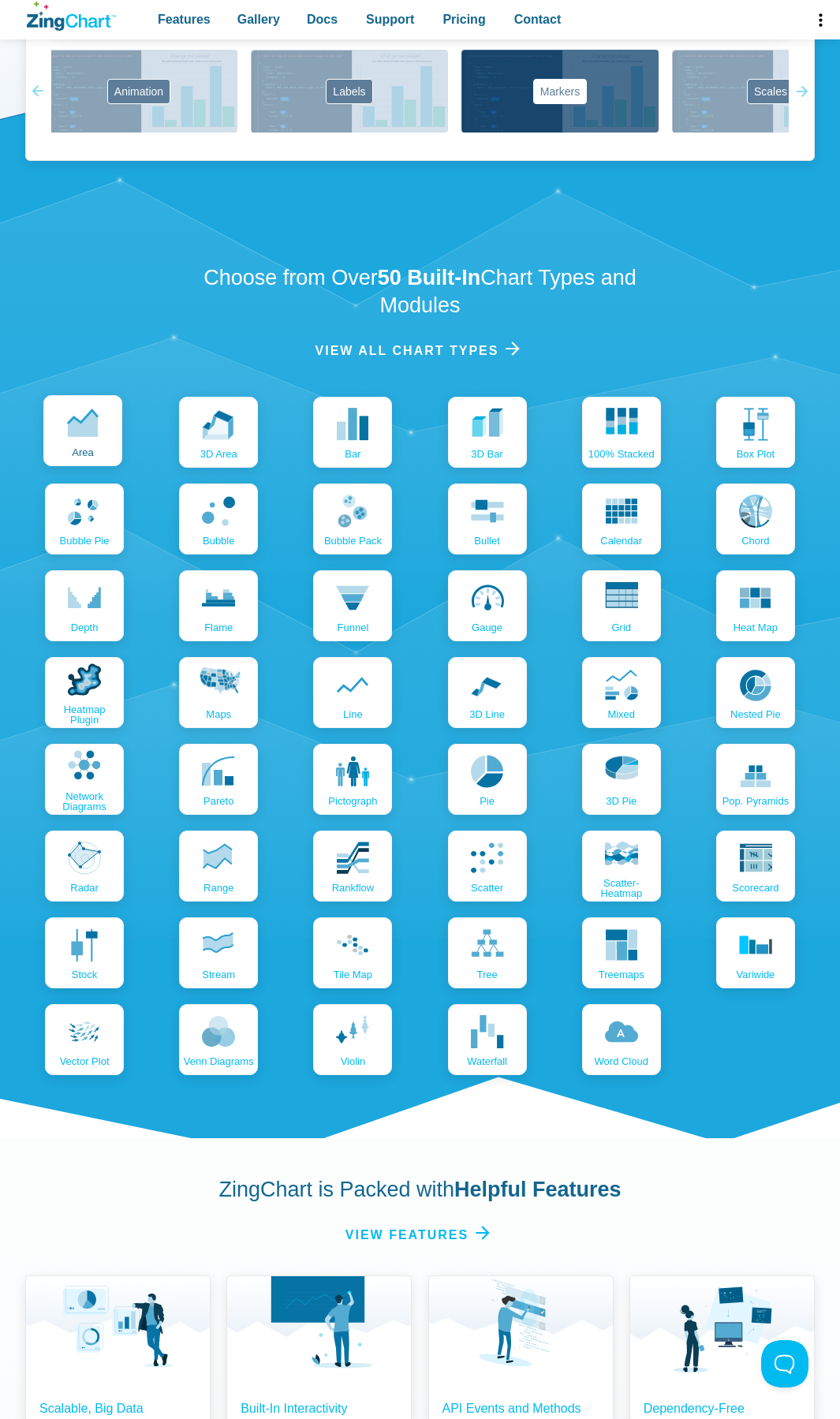
click at [77, 442] on link "area" at bounding box center [83, 430] width 79 height 71
